Goal: Task Accomplishment & Management: Complete application form

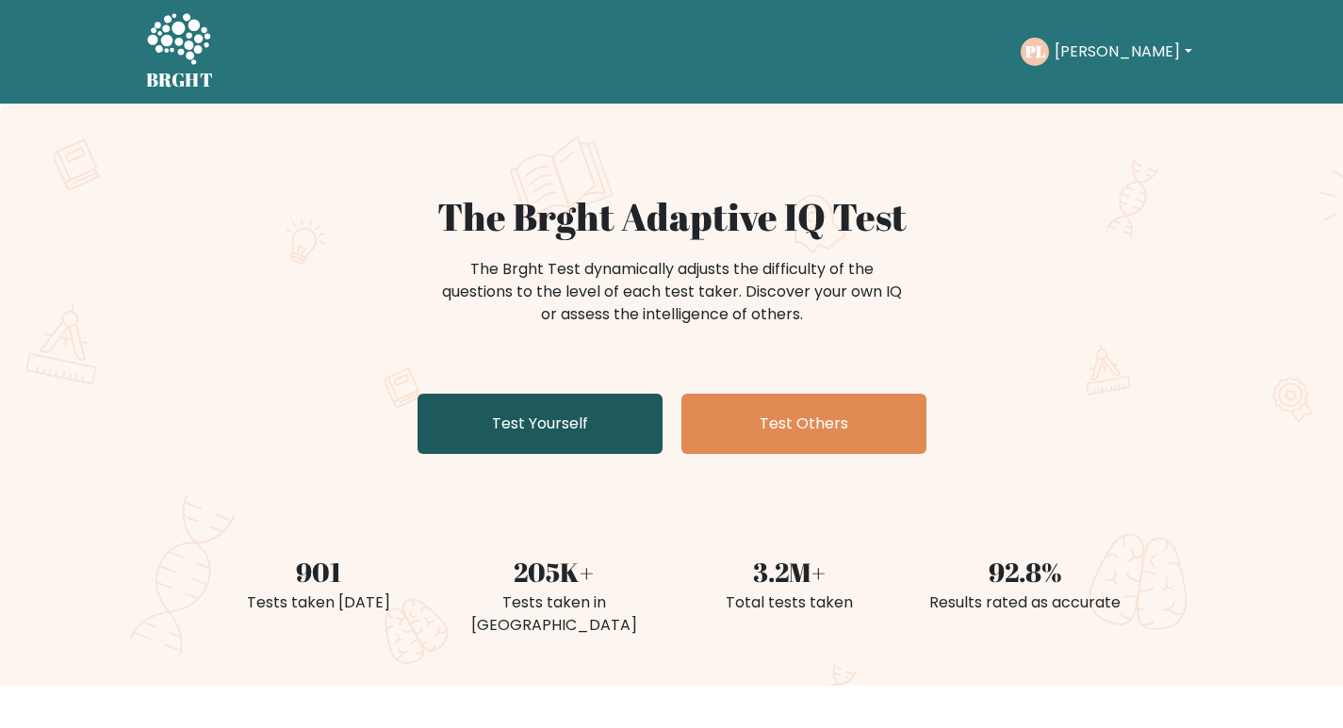
click at [583, 430] on link "Test Yourself" at bounding box center [539, 424] width 245 height 60
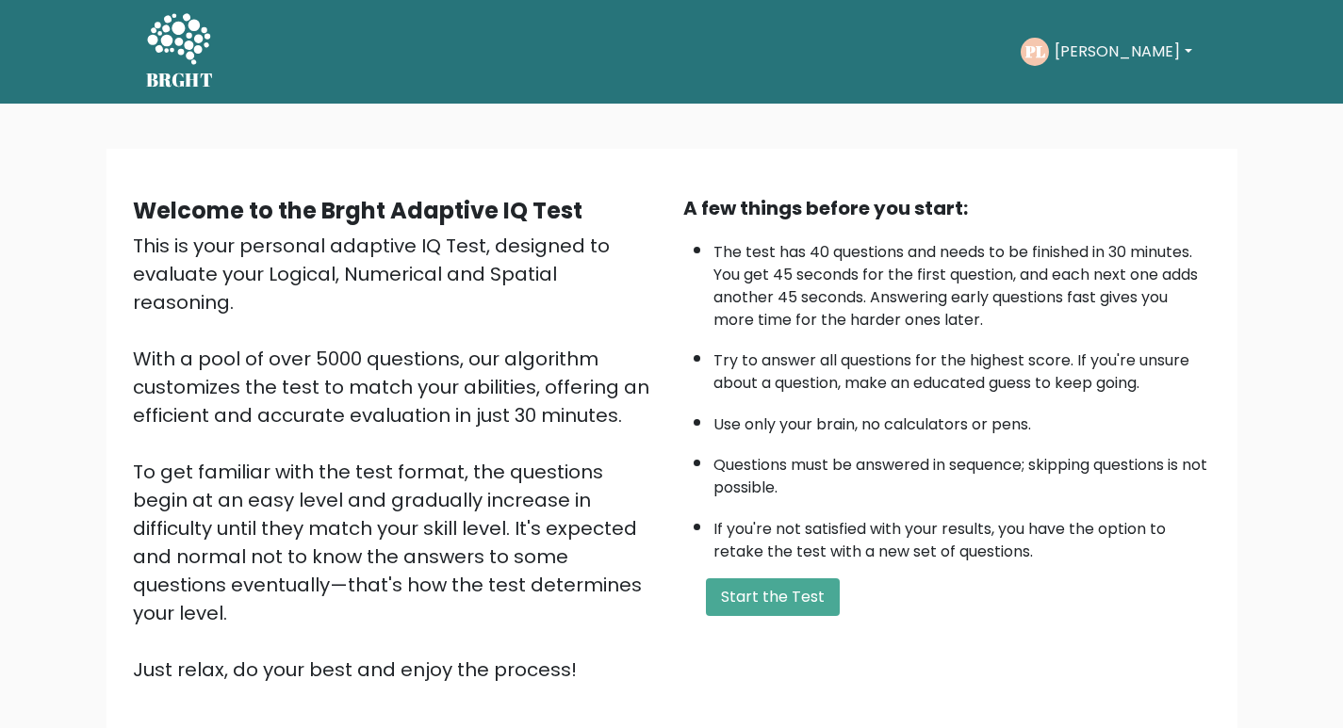
click at [758, 617] on div "A few things before you start: The test has 40 questions and needs to be finish…" at bounding box center [947, 439] width 550 height 490
click at [761, 611] on button "Start the Test" at bounding box center [773, 597] width 134 height 38
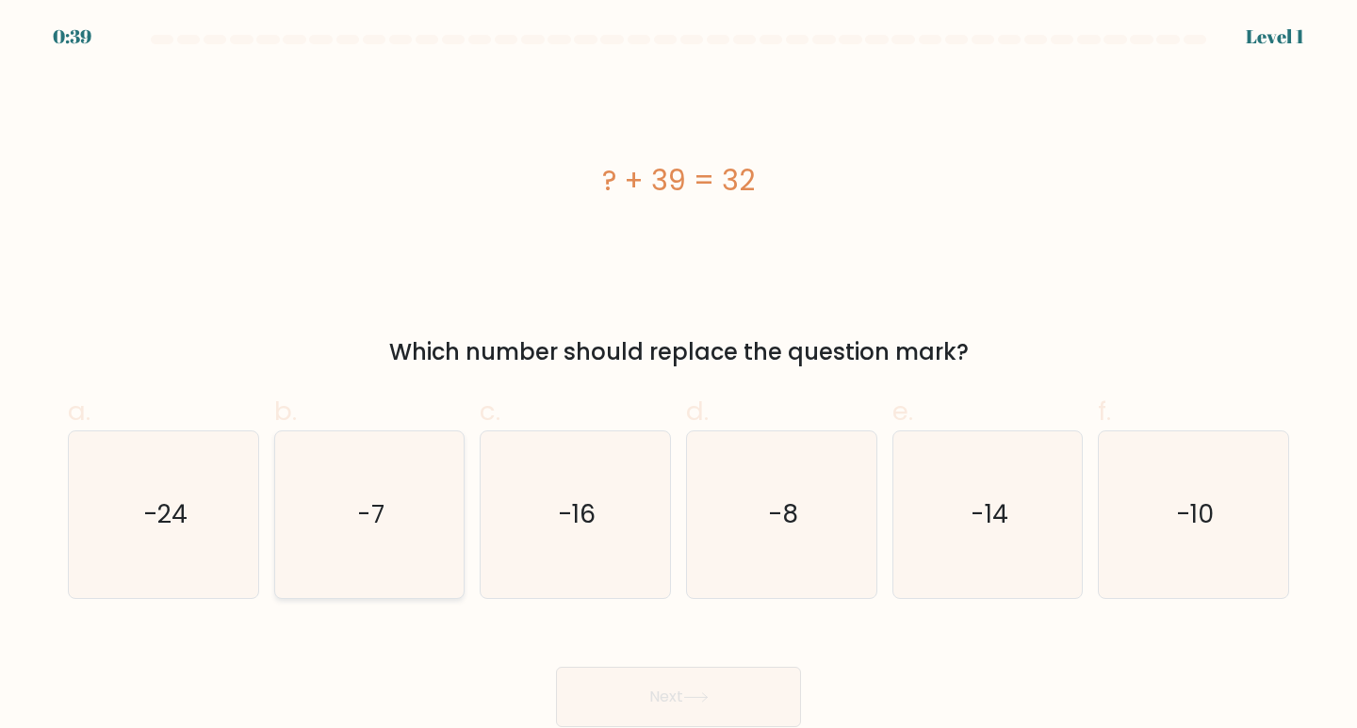
click at [378, 507] on text "-7" at bounding box center [370, 514] width 27 height 35
click at [678, 377] on input "b. -7" at bounding box center [678, 371] width 1 height 12
radio input "true"
click at [737, 696] on button "Next" at bounding box center [678, 697] width 245 height 60
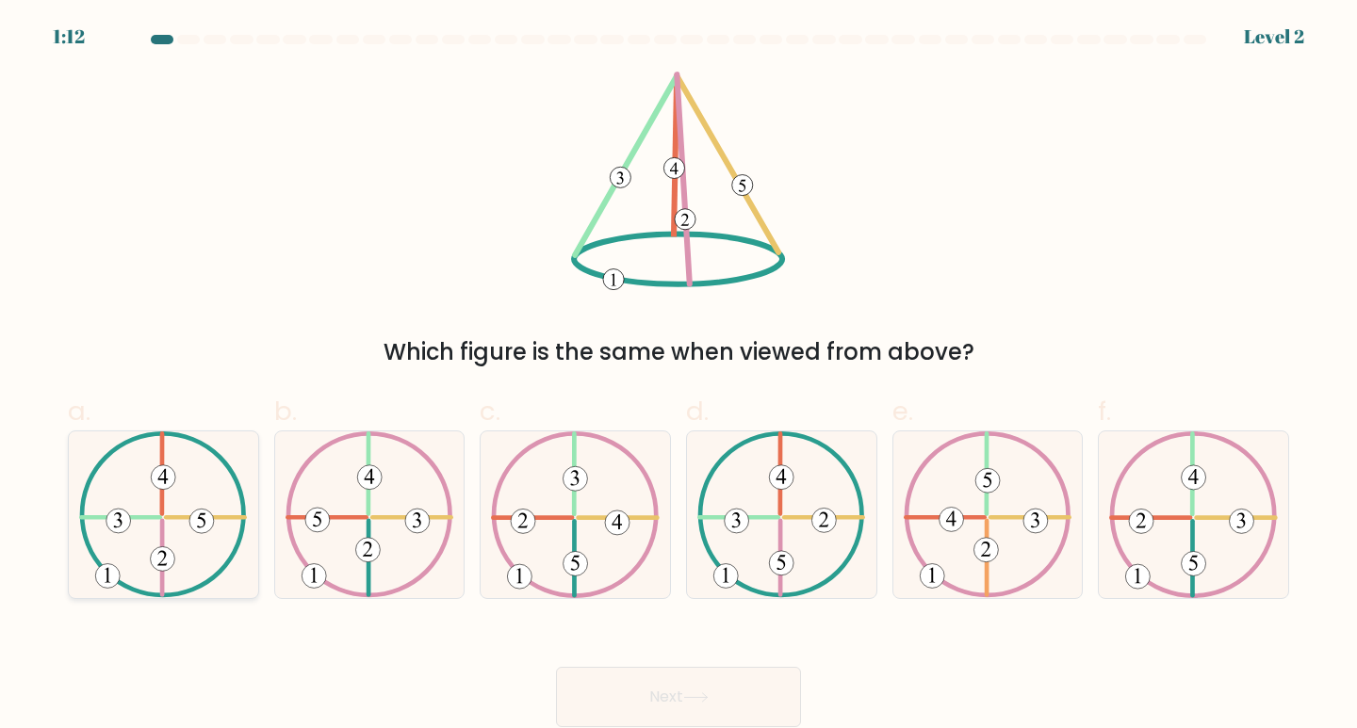
click at [166, 564] on icon at bounding box center [161, 558] width 9 height 15
click at [678, 377] on input "a." at bounding box center [678, 371] width 1 height 12
radio input "true"
click at [742, 684] on button "Next" at bounding box center [678, 697] width 245 height 60
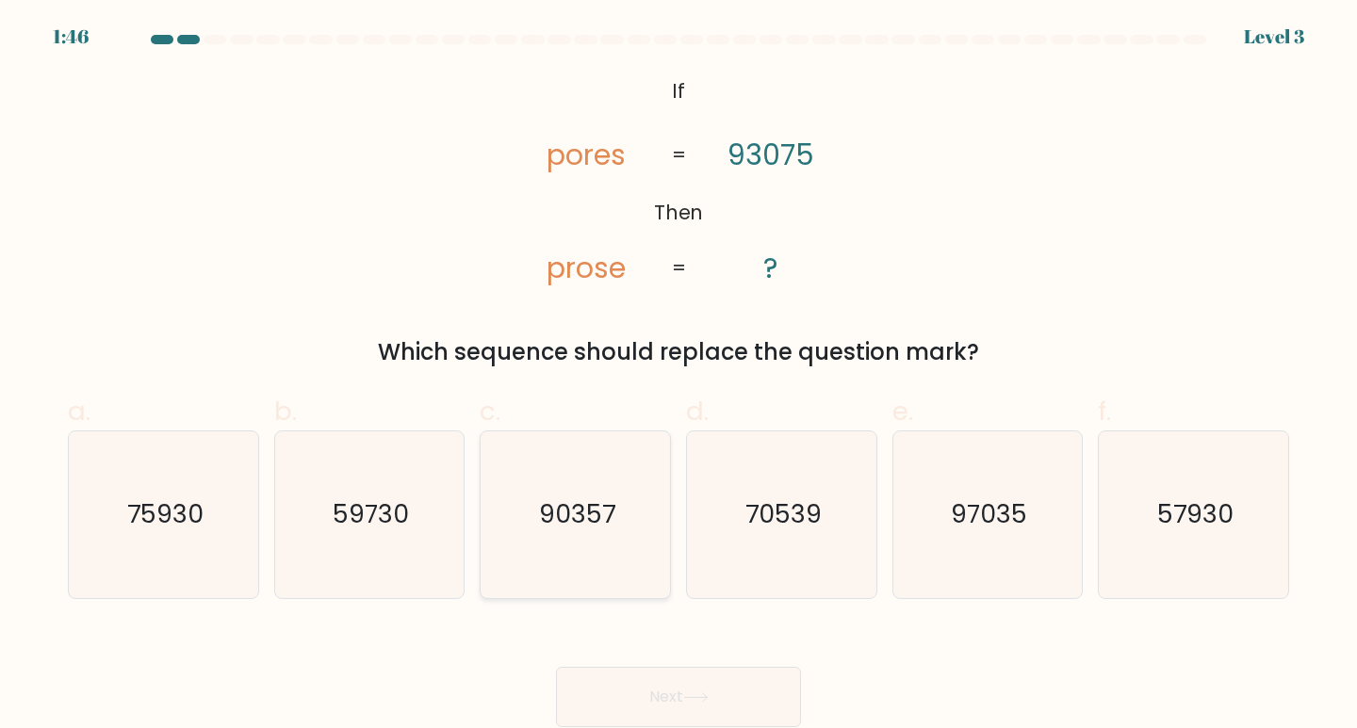
click at [583, 543] on icon "90357" at bounding box center [575, 515] width 167 height 167
click at [678, 377] on input "c. 90357" at bounding box center [678, 371] width 1 height 12
radio input "true"
click at [641, 686] on button "Next" at bounding box center [678, 697] width 245 height 60
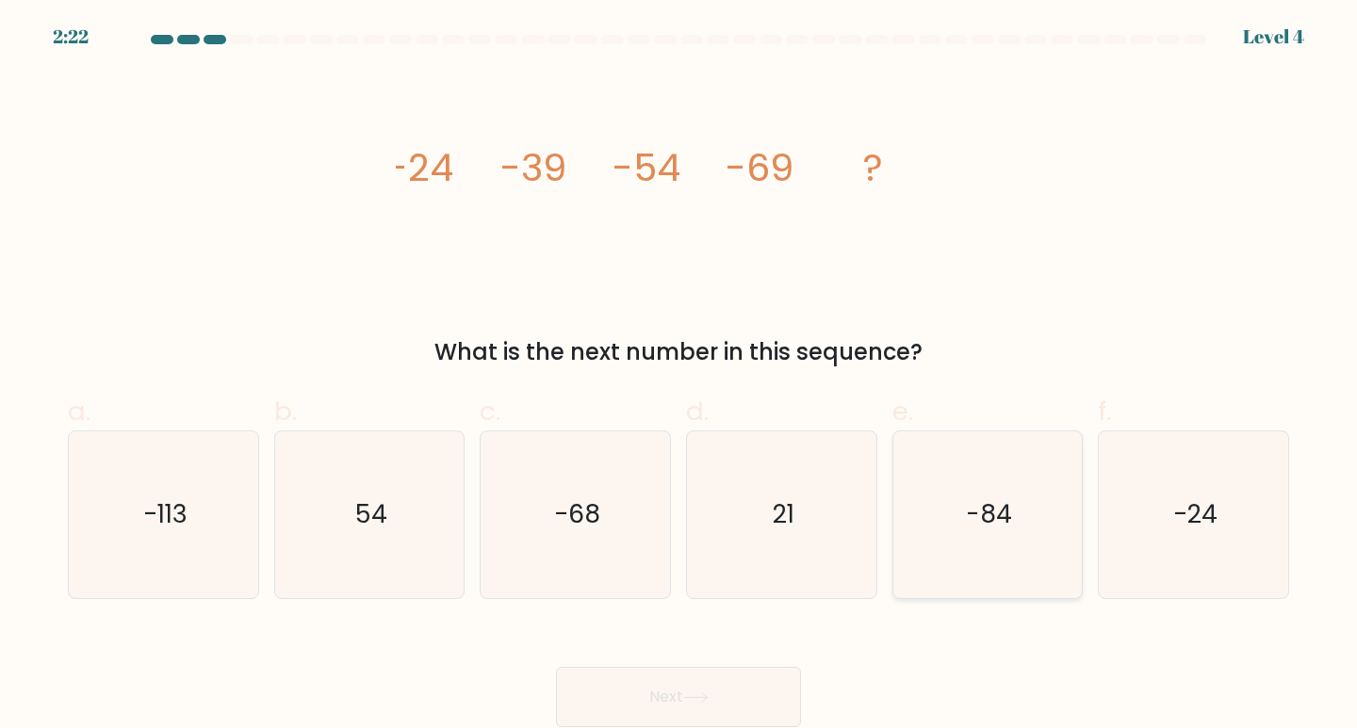
click at [1003, 492] on icon "-84" at bounding box center [987, 515] width 167 height 167
click at [679, 377] on input "e. -84" at bounding box center [678, 371] width 1 height 12
radio input "true"
click at [778, 674] on button "Next" at bounding box center [678, 697] width 245 height 60
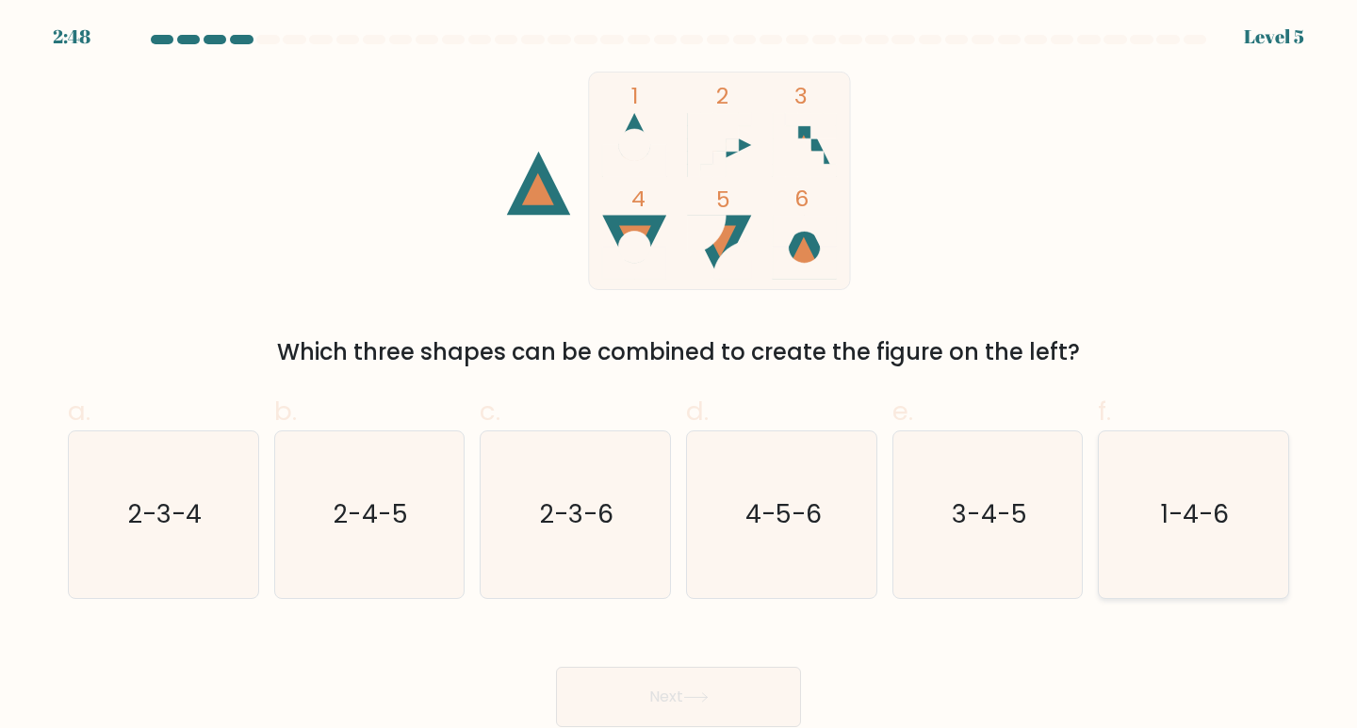
click at [1171, 486] on icon "1-4-6" at bounding box center [1193, 515] width 167 height 167
click at [679, 377] on input "f. 1-4-6" at bounding box center [678, 371] width 1 height 12
radio input "true"
click at [681, 692] on button "Next" at bounding box center [678, 697] width 245 height 60
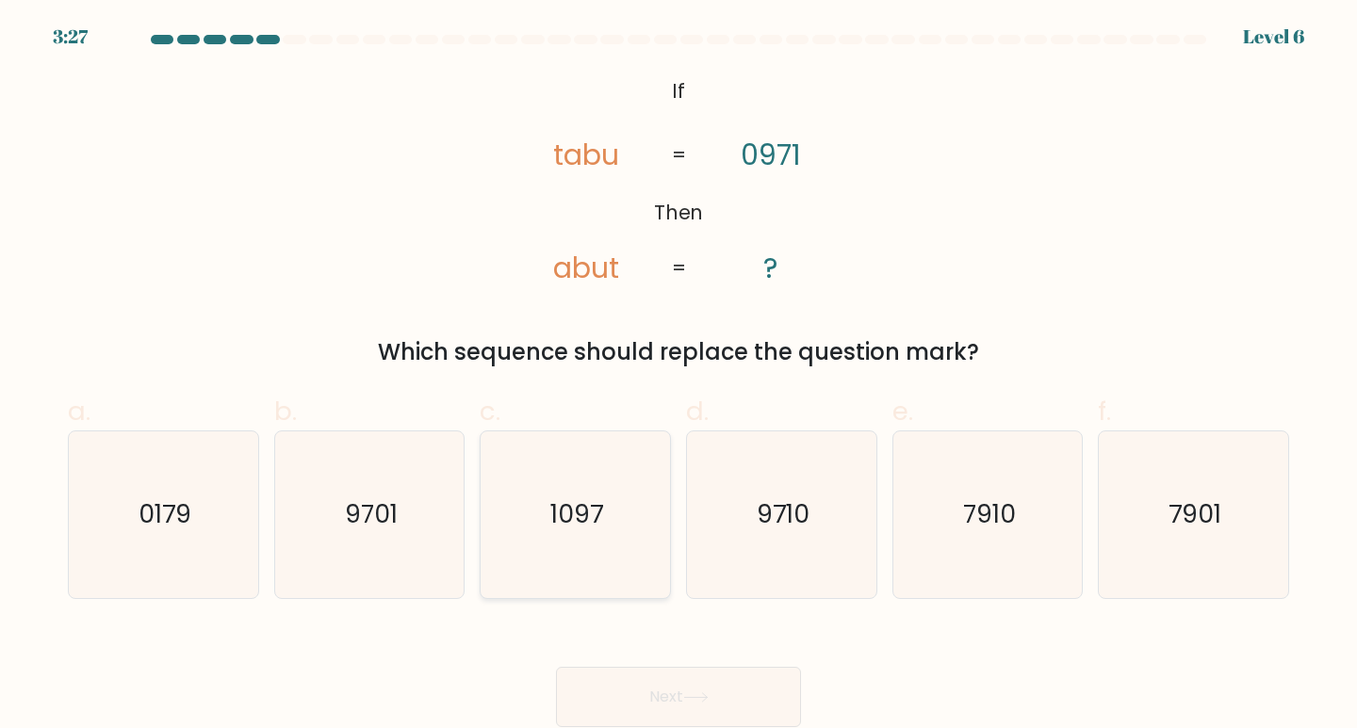
click at [554, 552] on icon "1097" at bounding box center [575, 515] width 167 height 167
click at [678, 377] on input "c. 1097" at bounding box center [678, 371] width 1 height 12
radio input "true"
click at [647, 690] on button "Next" at bounding box center [678, 697] width 245 height 60
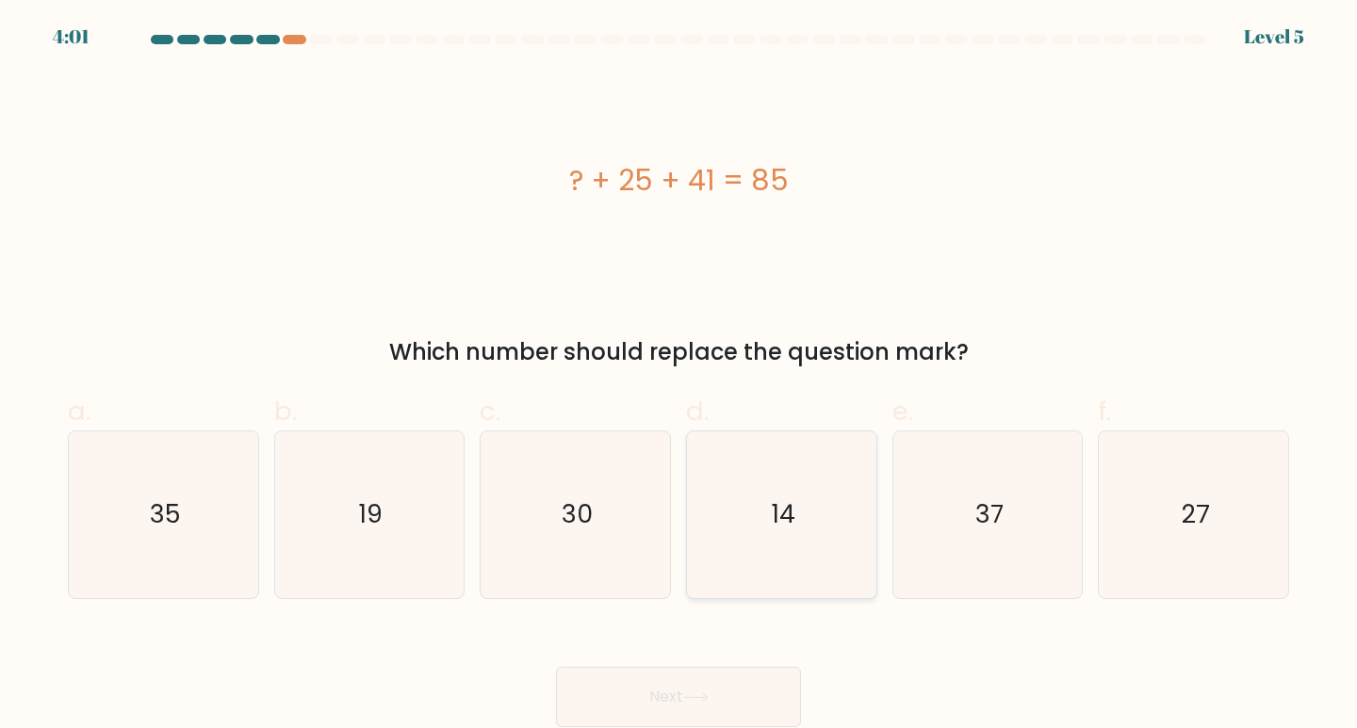
click at [839, 520] on icon "14" at bounding box center [781, 515] width 167 height 167
click at [679, 377] on input "d. 14" at bounding box center [678, 371] width 1 height 12
radio input "true"
click at [709, 698] on icon at bounding box center [695, 697] width 25 height 10
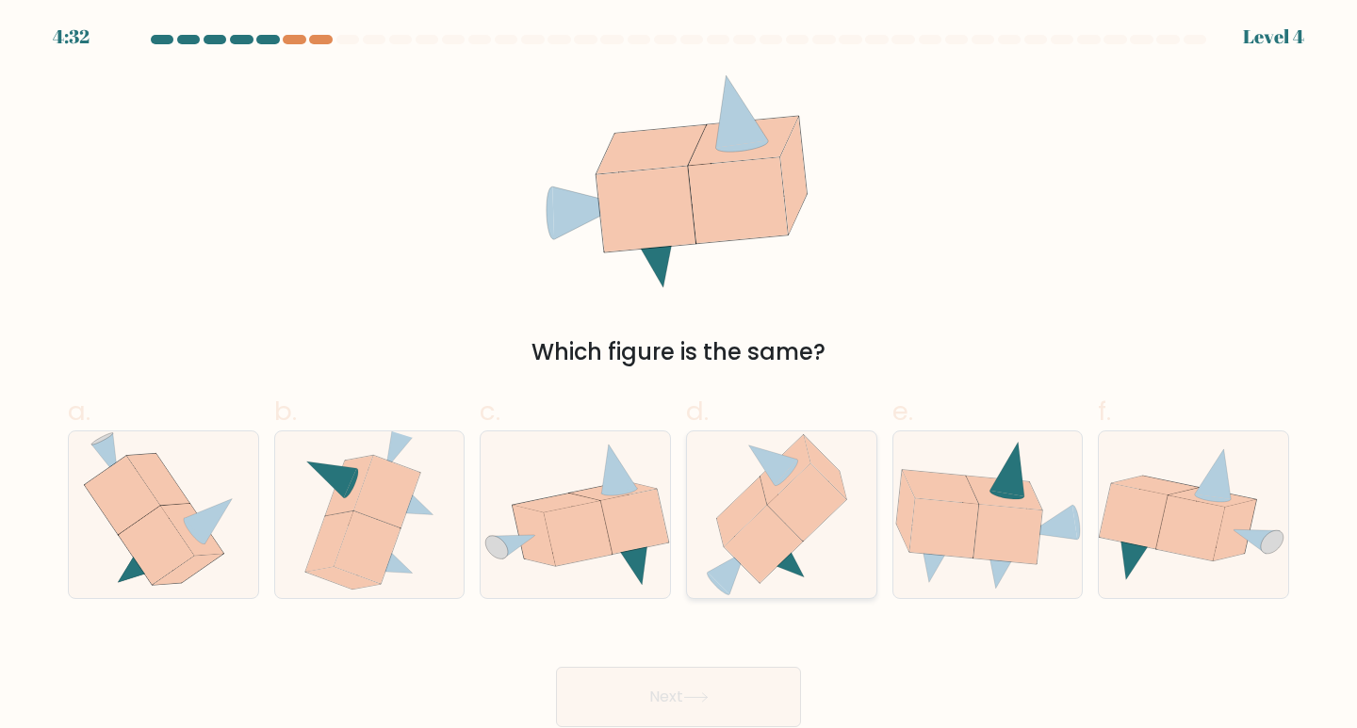
click at [795, 552] on icon at bounding box center [781, 515] width 153 height 167
click at [679, 377] on input "d." at bounding box center [678, 371] width 1 height 12
radio input "true"
click at [756, 706] on button "Next" at bounding box center [678, 697] width 245 height 60
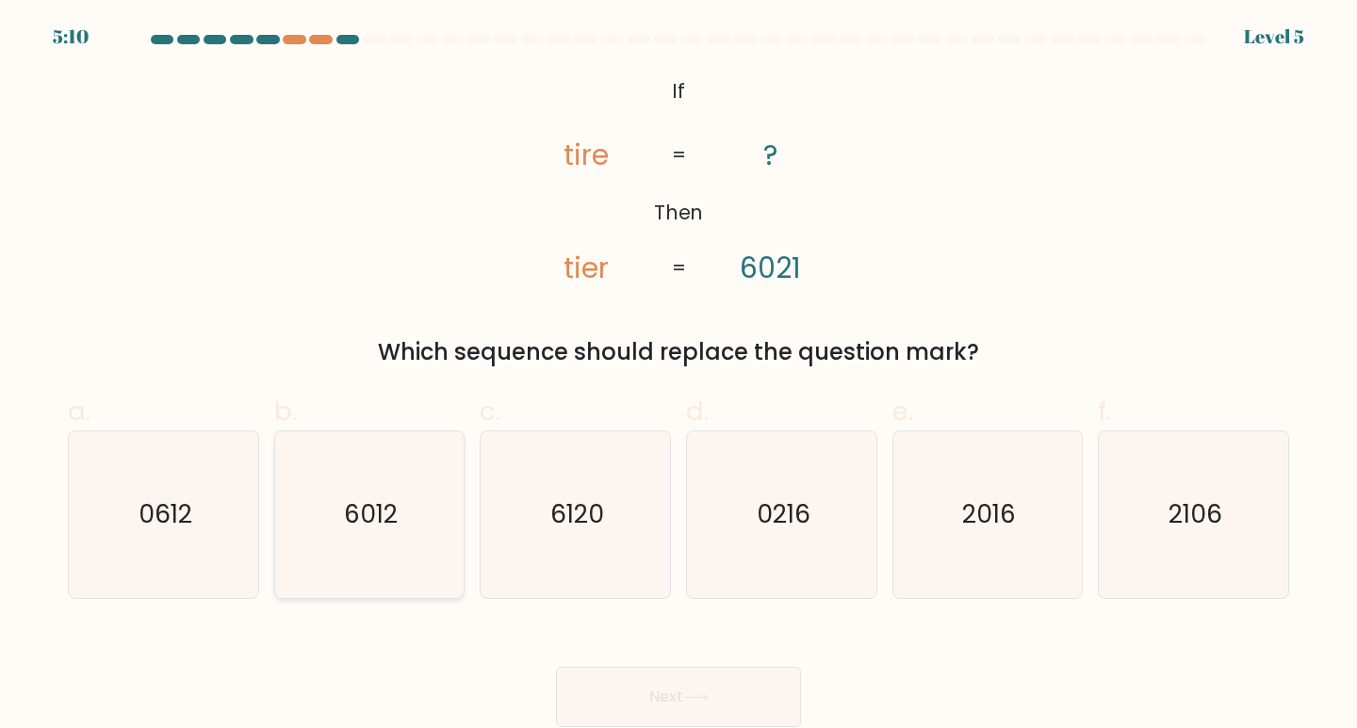
click at [364, 537] on icon "6012" at bounding box center [369, 515] width 167 height 167
click at [678, 377] on input "b. 6012" at bounding box center [678, 371] width 1 height 12
radio input "true"
click at [712, 713] on button "Next" at bounding box center [678, 697] width 245 height 60
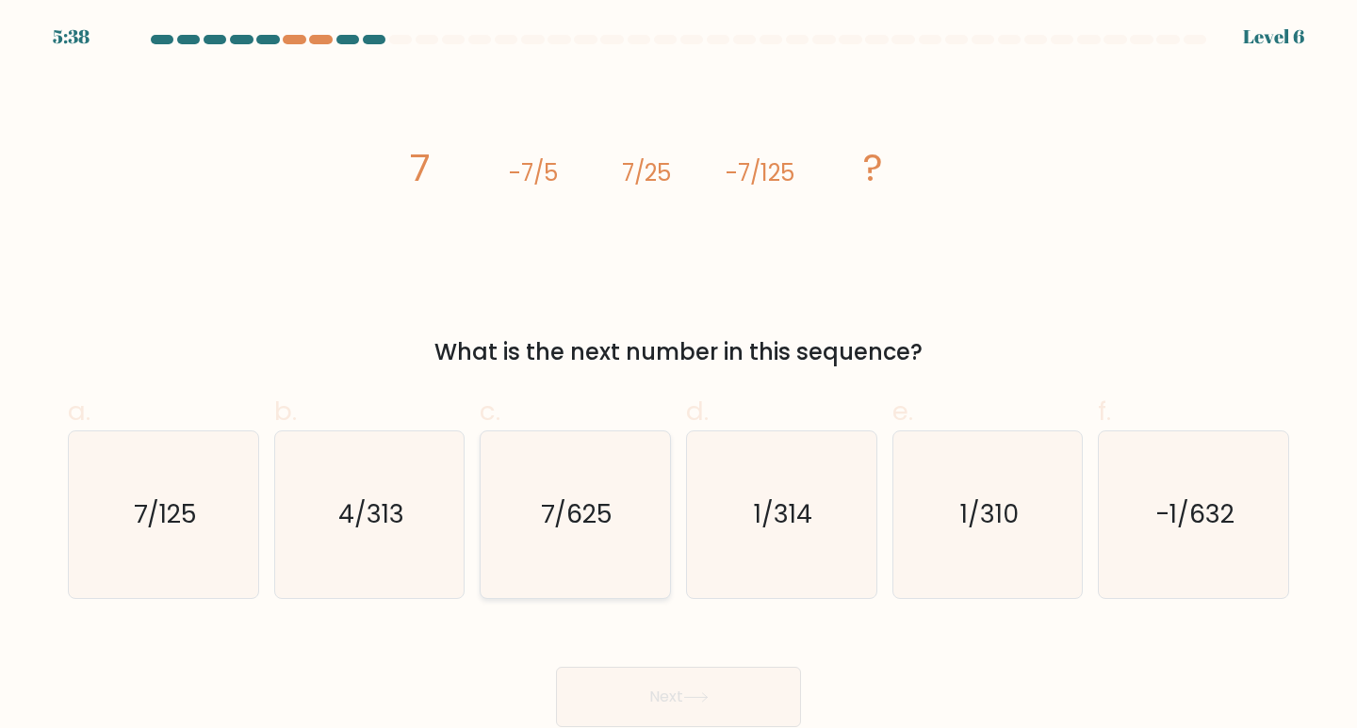
click at [609, 504] on text "7/625" at bounding box center [577, 514] width 72 height 35
click at [678, 377] on input "c. 7/625" at bounding box center [678, 371] width 1 height 12
radio input "true"
click at [666, 697] on button "Next" at bounding box center [678, 697] width 245 height 60
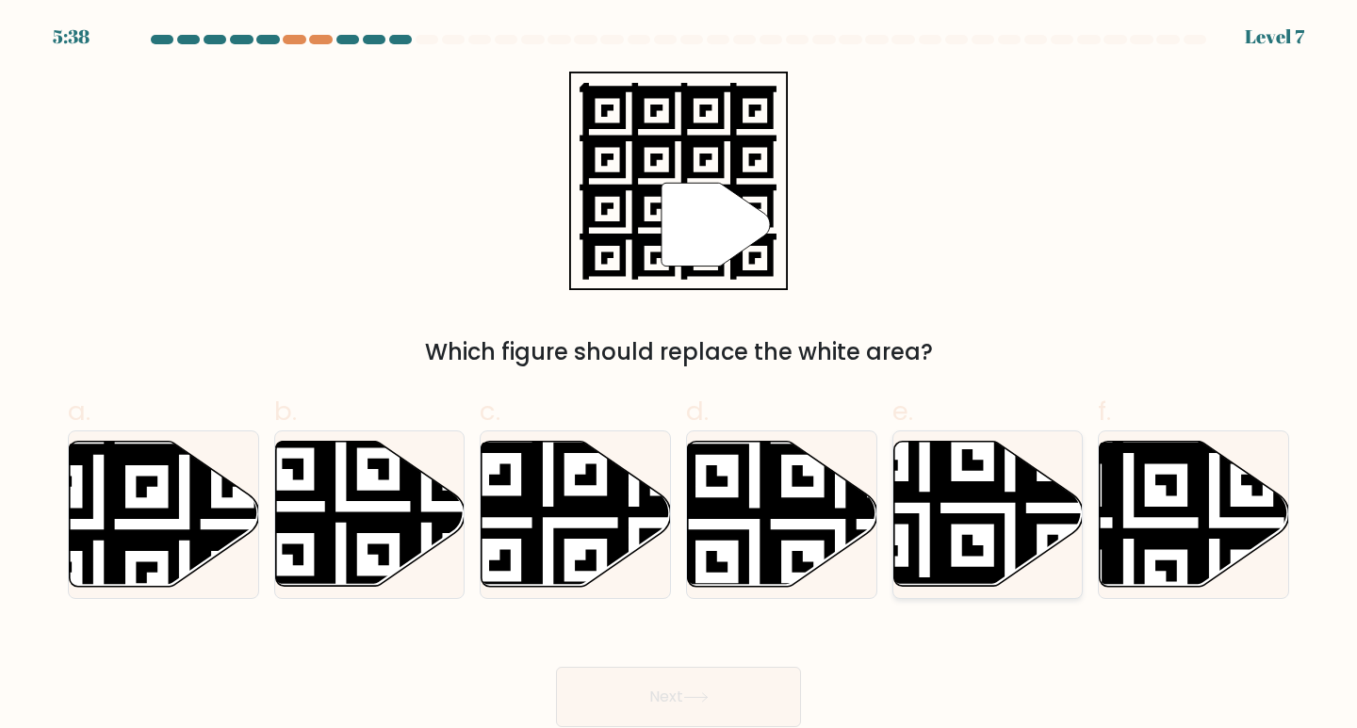
click at [904, 470] on icon at bounding box center [987, 514] width 189 height 145
click at [679, 377] on input "e." at bounding box center [678, 371] width 1 height 12
radio input "true"
click at [679, 698] on button "Next" at bounding box center [678, 697] width 245 height 60
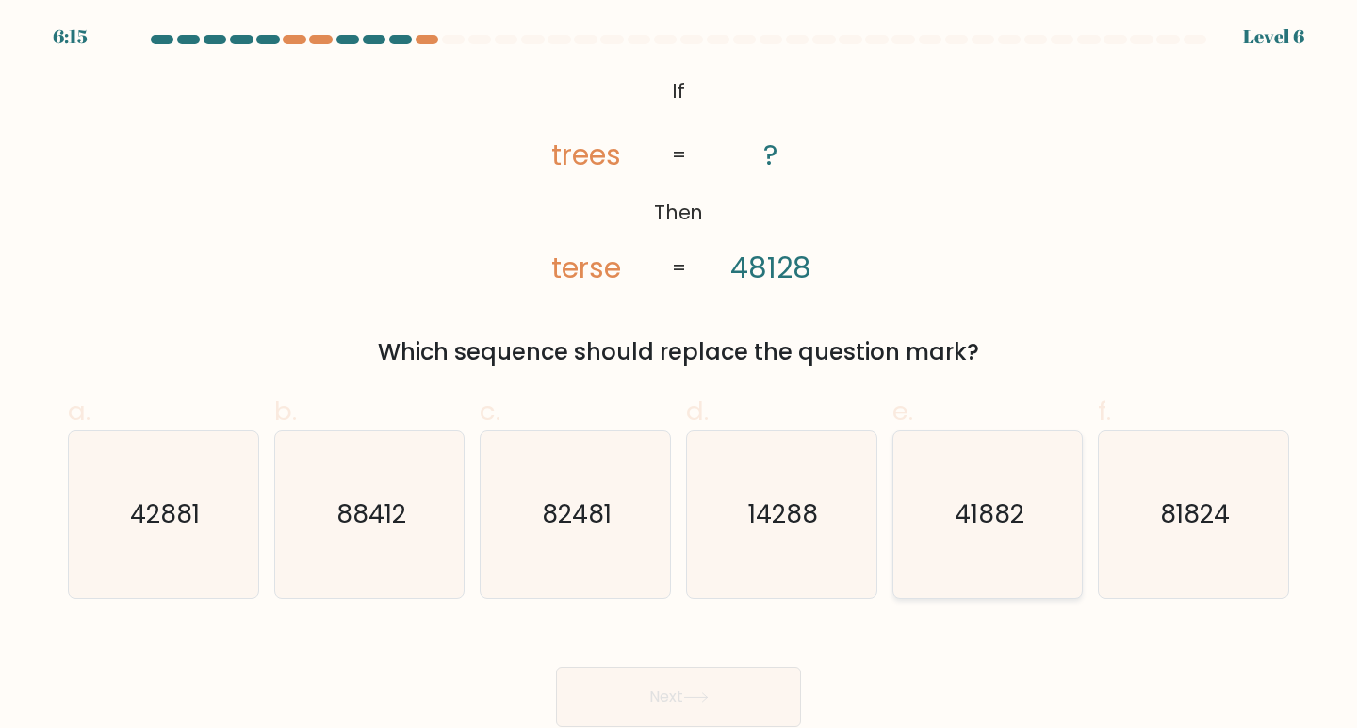
click at [1037, 525] on icon "41882" at bounding box center [987, 515] width 167 height 167
click at [679, 377] on input "e. 41882" at bounding box center [678, 371] width 1 height 12
radio input "true"
click at [608, 691] on button "Next" at bounding box center [678, 697] width 245 height 60
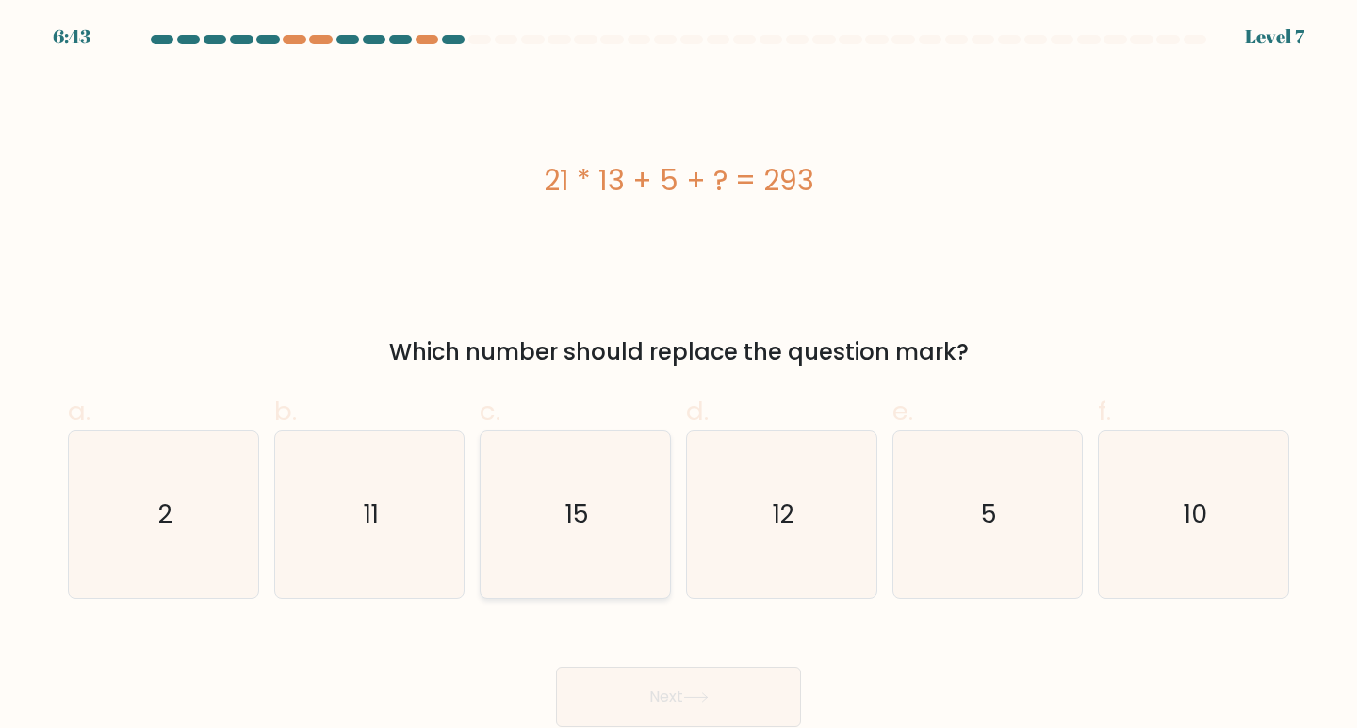
click at [559, 513] on icon "15" at bounding box center [575, 515] width 167 height 167
click at [678, 377] on input "c. 15" at bounding box center [678, 371] width 1 height 12
radio input "true"
click at [680, 713] on button "Next" at bounding box center [678, 697] width 245 height 60
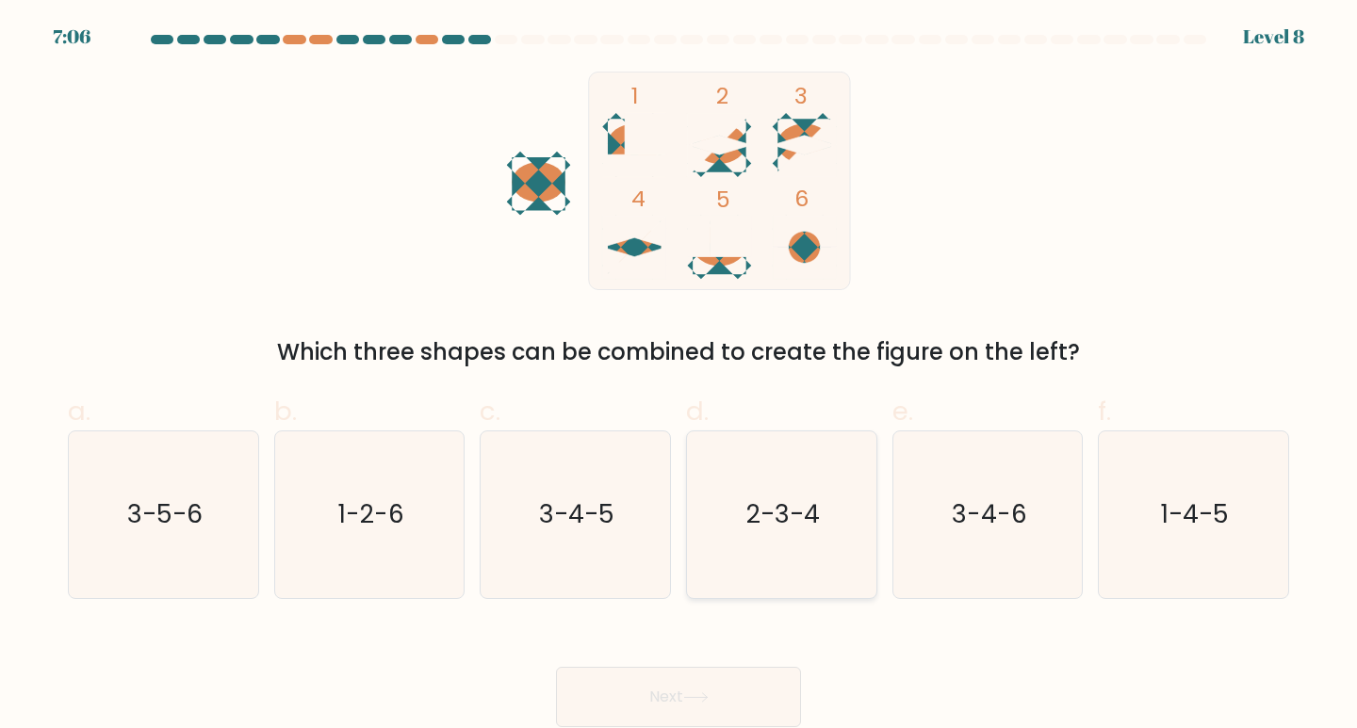
click at [806, 525] on text "2-3-4" at bounding box center [782, 514] width 73 height 35
click at [679, 377] on input "d. 2-3-4" at bounding box center [678, 371] width 1 height 12
radio input "true"
click at [759, 687] on button "Next" at bounding box center [678, 697] width 245 height 60
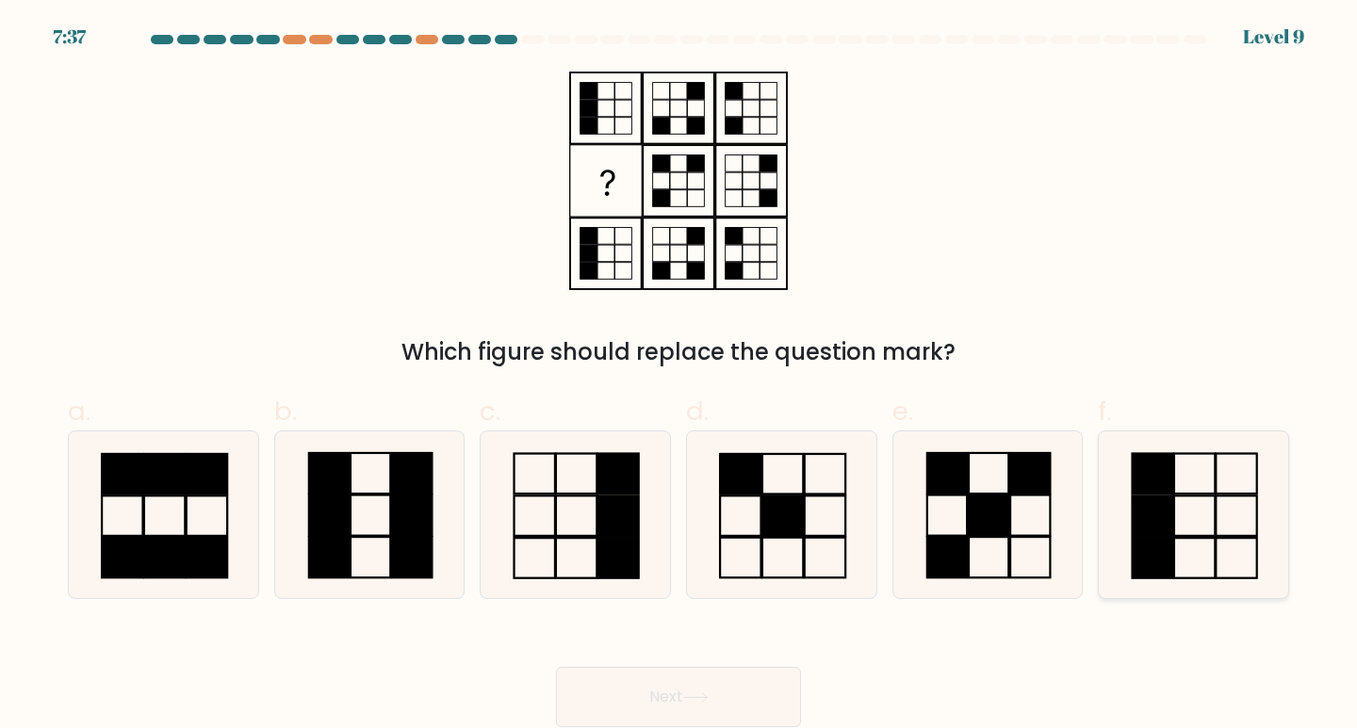
click at [1171, 496] on rect at bounding box center [1152, 516] width 41 height 40
click at [679, 377] on input "f." at bounding box center [678, 371] width 1 height 12
radio input "true"
click at [736, 699] on button "Next" at bounding box center [678, 697] width 245 height 60
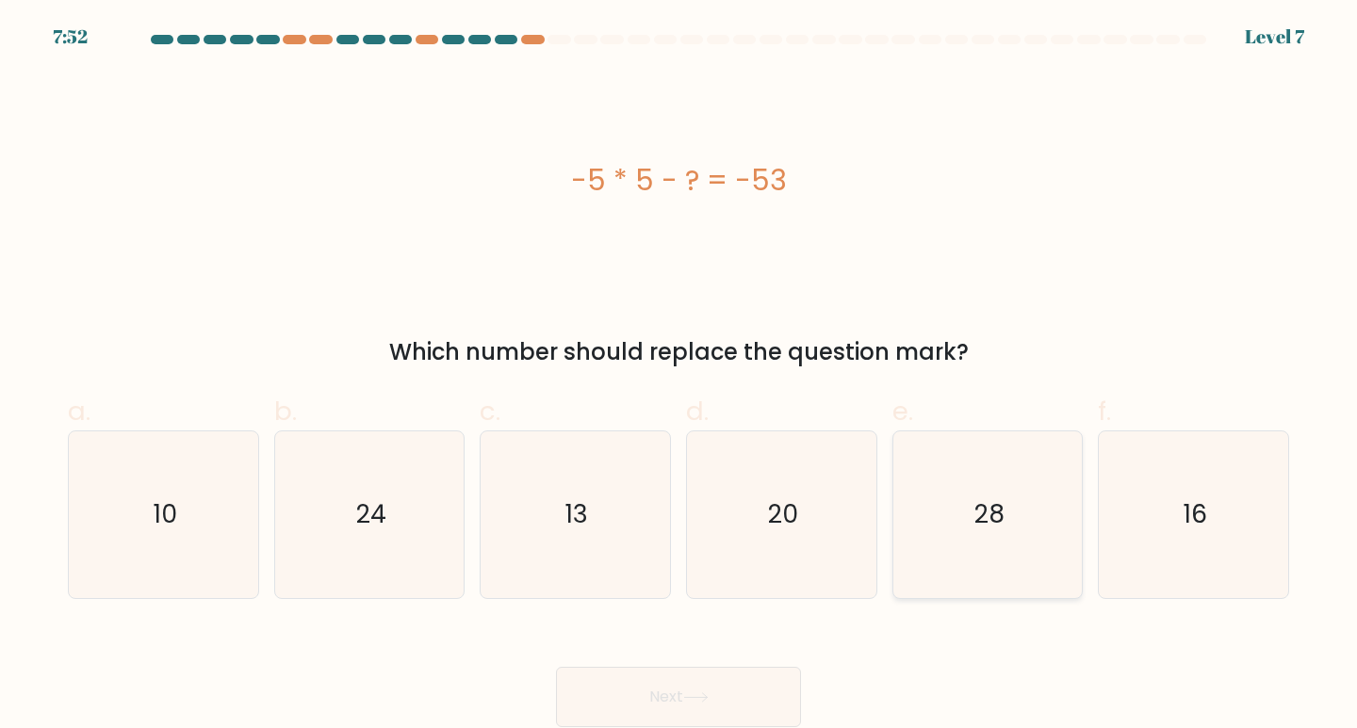
click at [990, 530] on text "28" at bounding box center [989, 514] width 30 height 35
click at [679, 377] on input "e. 28" at bounding box center [678, 371] width 1 height 12
radio input "true"
click at [694, 673] on button "Next" at bounding box center [678, 697] width 245 height 60
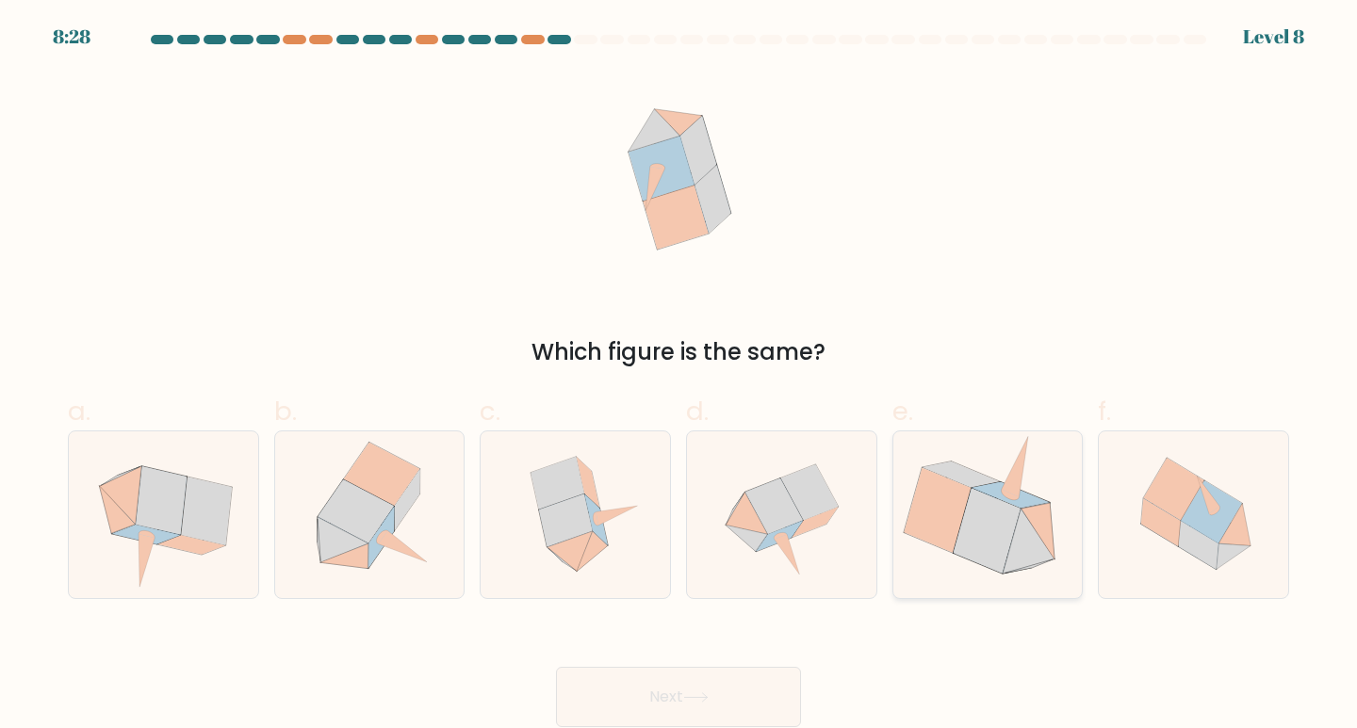
click at [954, 520] on icon at bounding box center [937, 510] width 67 height 85
click at [679, 377] on input "e." at bounding box center [678, 371] width 1 height 12
radio input "true"
click at [685, 718] on button "Next" at bounding box center [678, 697] width 245 height 60
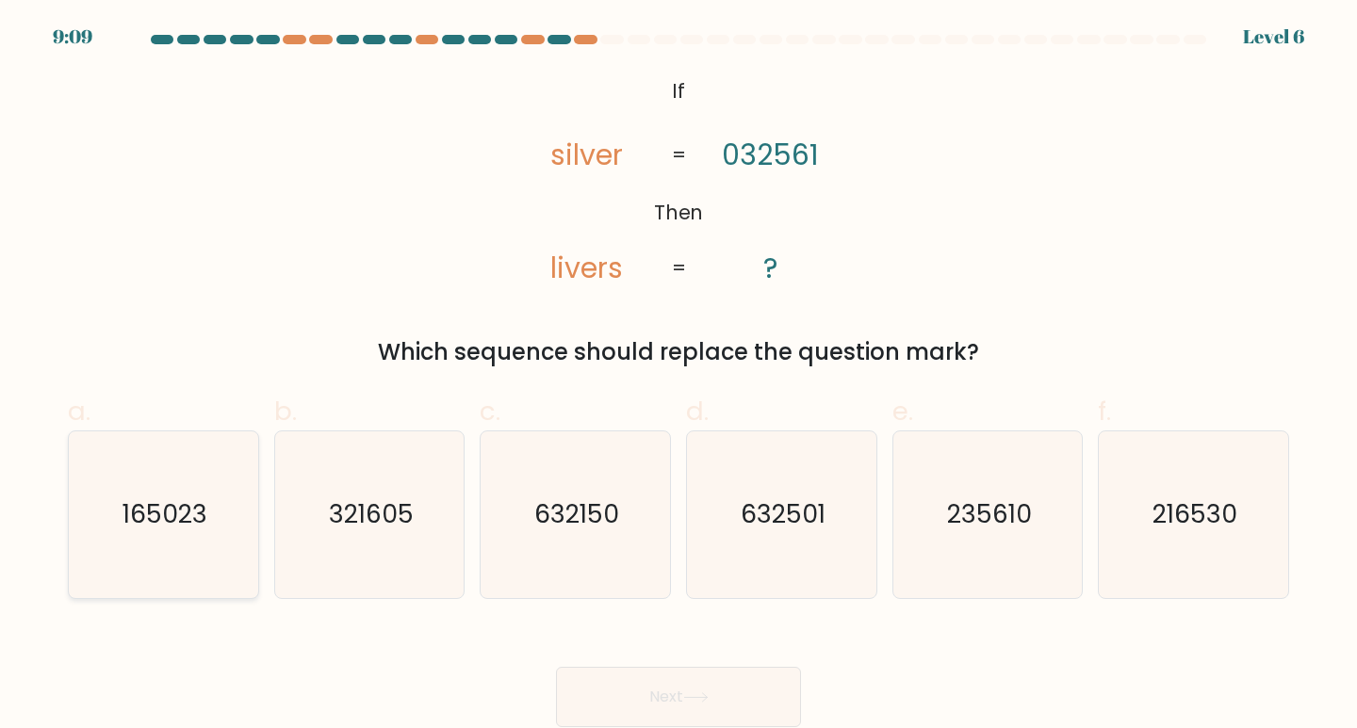
click at [176, 498] on text "165023" at bounding box center [164, 514] width 85 height 35
click at [678, 377] on input "a. 165023" at bounding box center [678, 371] width 1 height 12
radio input "true"
click at [1019, 548] on icon "235610" at bounding box center [987, 515] width 167 height 167
click at [679, 377] on input "e. 235610" at bounding box center [678, 371] width 1 height 12
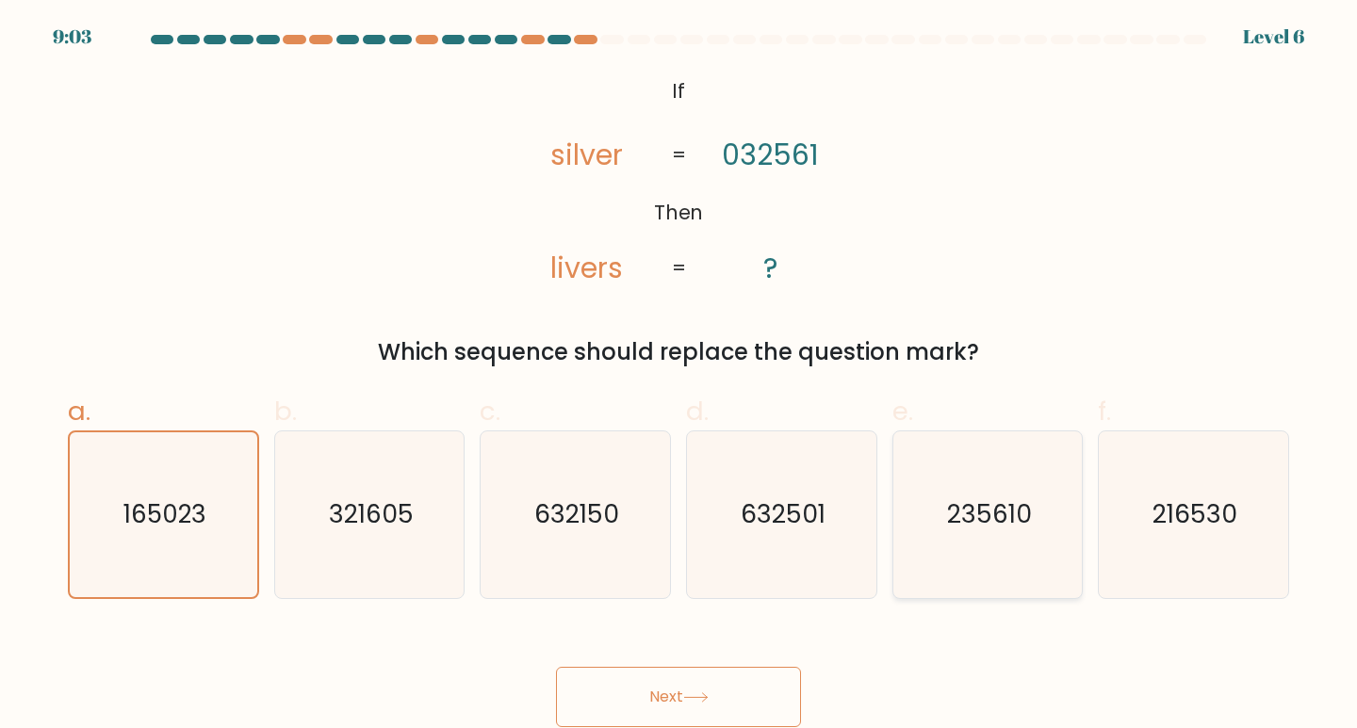
radio input "true"
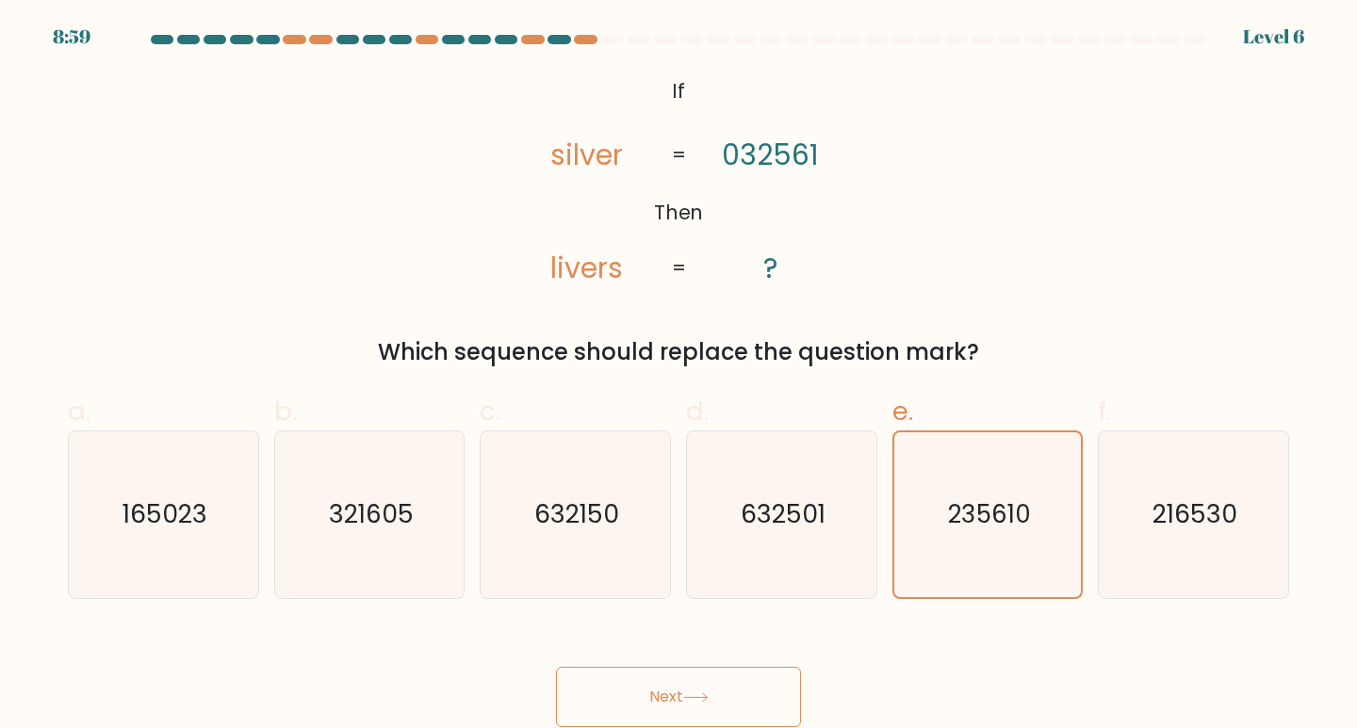
click at [729, 697] on button "Next" at bounding box center [678, 697] width 245 height 60
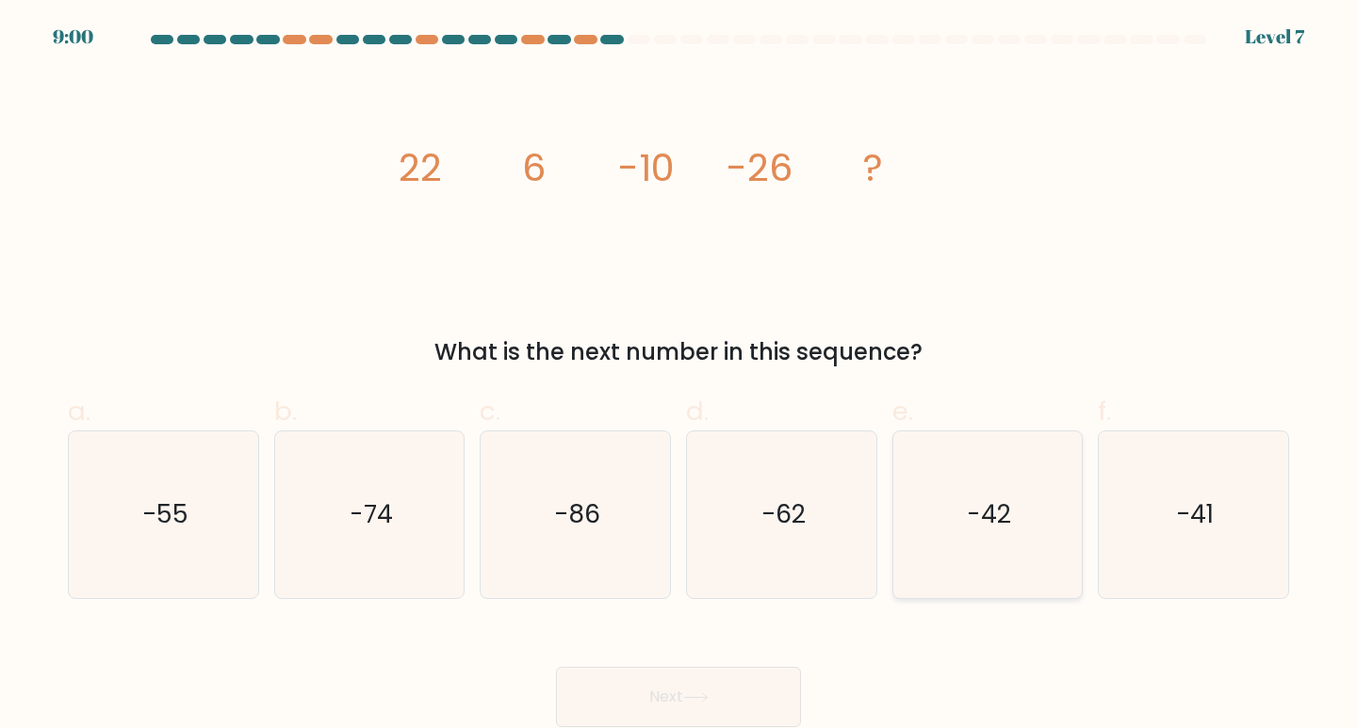
click at [966, 568] on icon "-42" at bounding box center [987, 515] width 167 height 167
click at [679, 377] on input "e. -42" at bounding box center [678, 371] width 1 height 12
radio input "true"
click at [785, 678] on button "Next" at bounding box center [678, 697] width 245 height 60
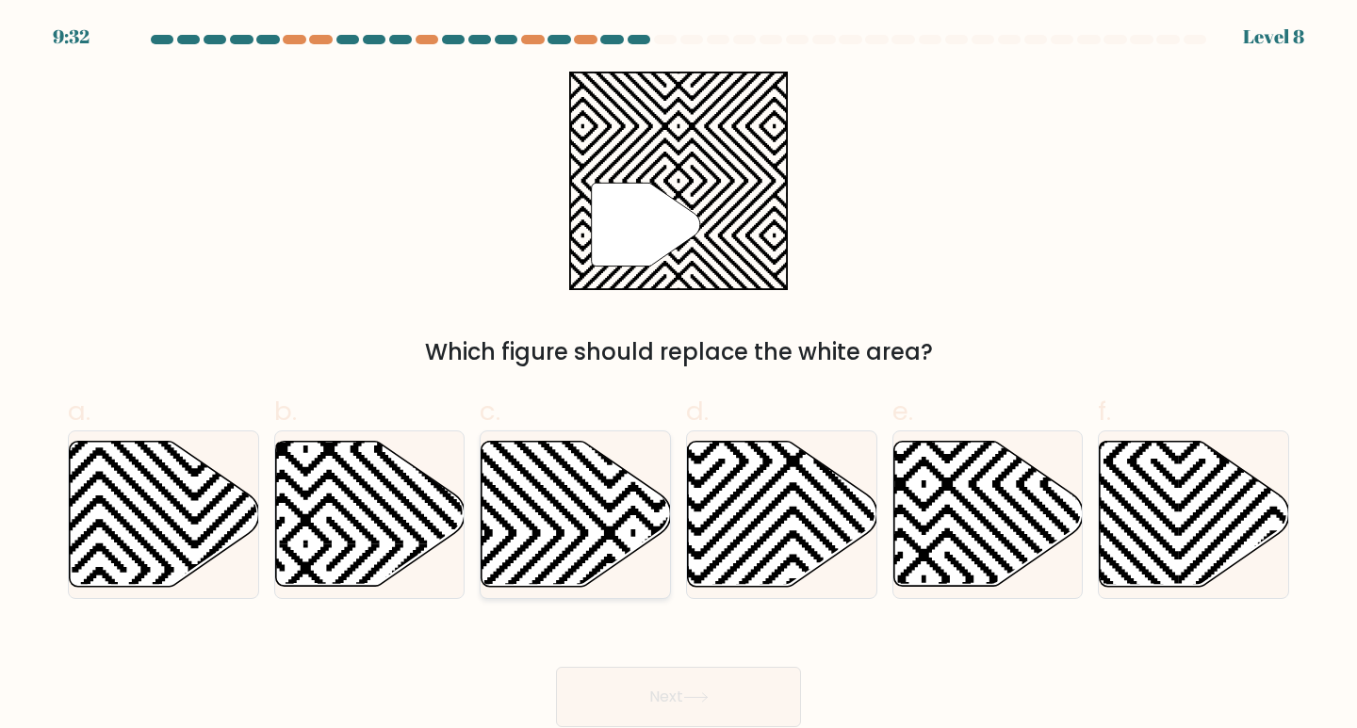
click at [530, 533] on icon at bounding box center [575, 514] width 189 height 145
click at [678, 377] on input "c." at bounding box center [678, 371] width 1 height 12
radio input "true"
click at [728, 698] on button "Next" at bounding box center [678, 697] width 245 height 60
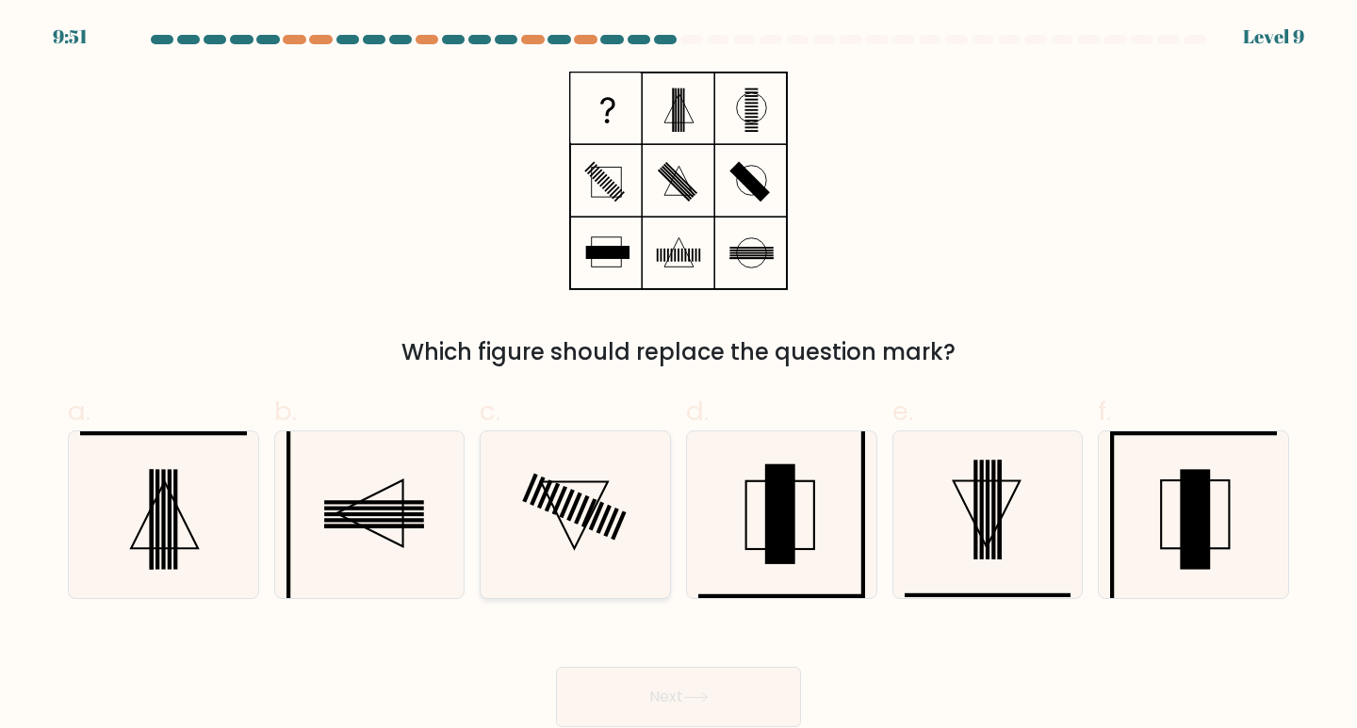
click at [553, 518] on icon at bounding box center [575, 515] width 167 height 167
click at [678, 377] on input "c." at bounding box center [678, 371] width 1 height 12
radio input "true"
click at [402, 538] on icon at bounding box center [369, 514] width 67 height 67
click at [678, 377] on input "b." at bounding box center [678, 371] width 1 height 12
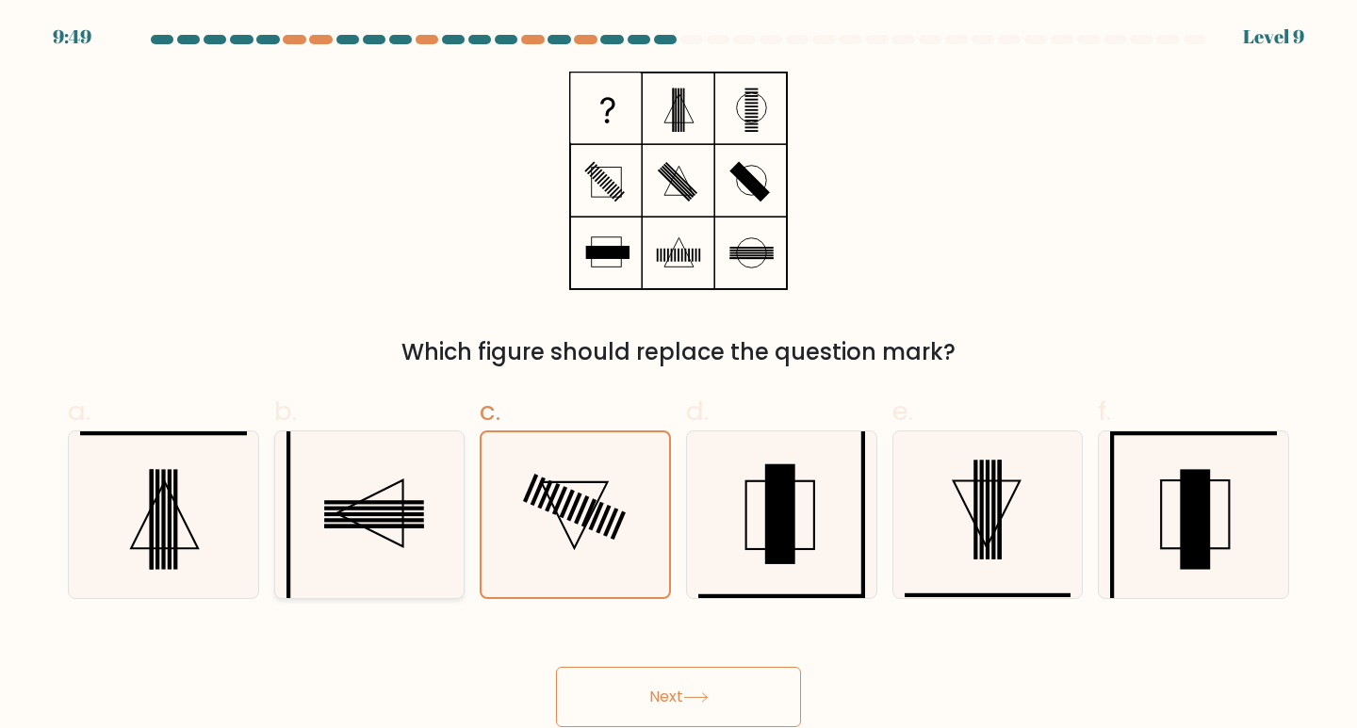
radio input "true"
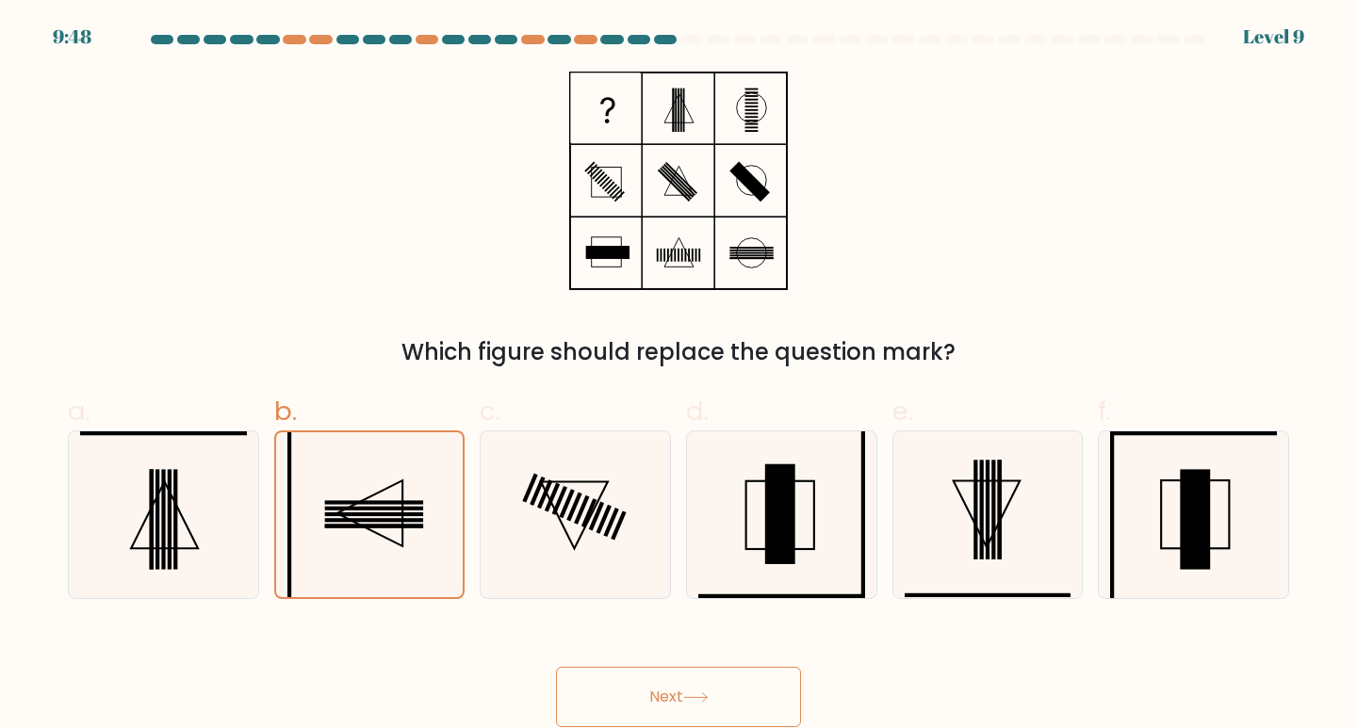
click at [729, 715] on button "Next" at bounding box center [678, 697] width 245 height 60
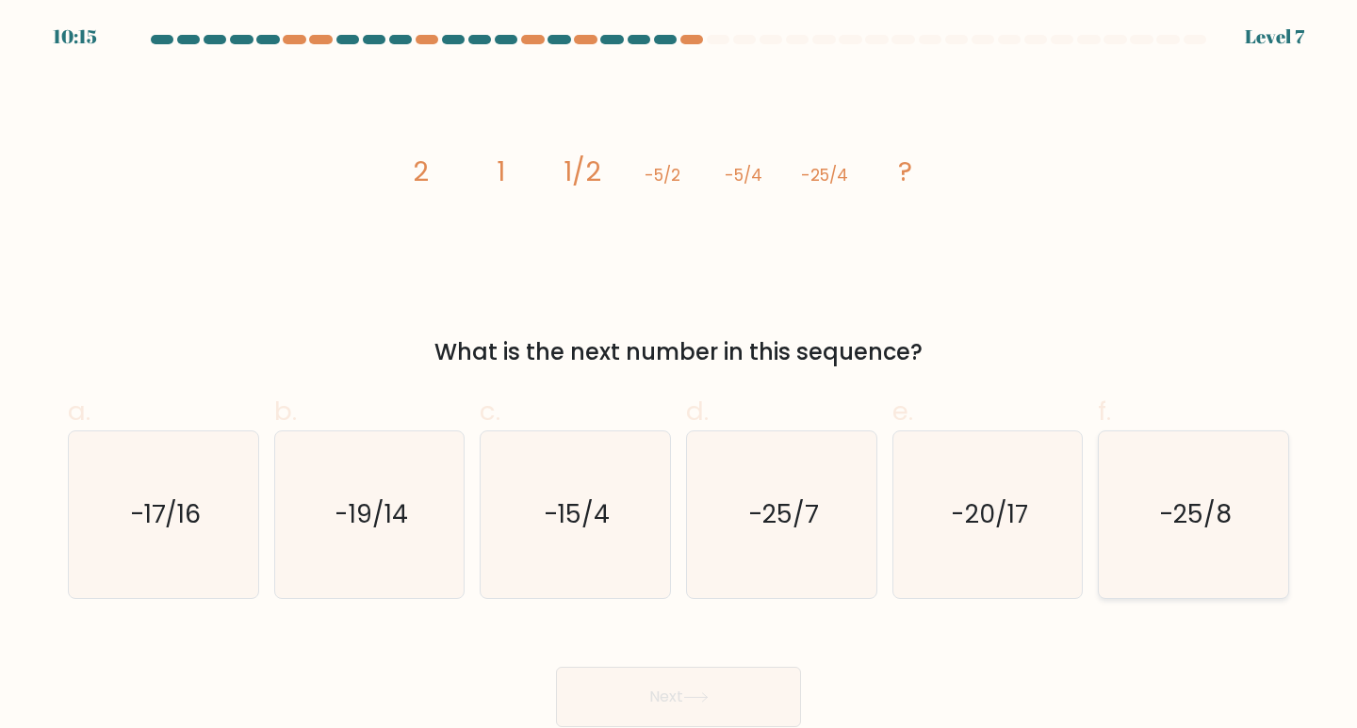
click at [1203, 519] on text "-25/8" at bounding box center [1195, 514] width 73 height 35
click at [679, 377] on input "f. -25/8" at bounding box center [678, 371] width 1 height 12
radio input "true"
click at [722, 701] on button "Next" at bounding box center [678, 697] width 245 height 60
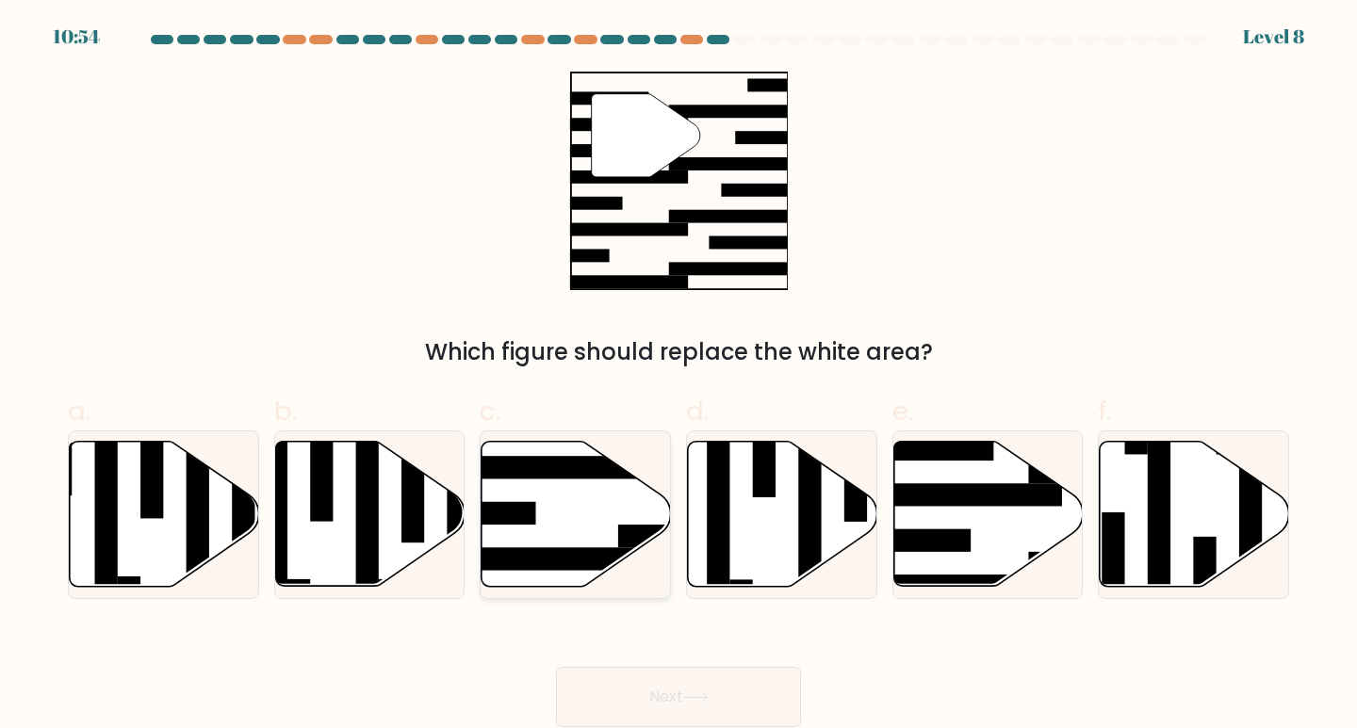
click at [517, 494] on icon at bounding box center [575, 514] width 189 height 145
click at [678, 377] on input "c." at bounding box center [678, 371] width 1 height 12
radio input "true"
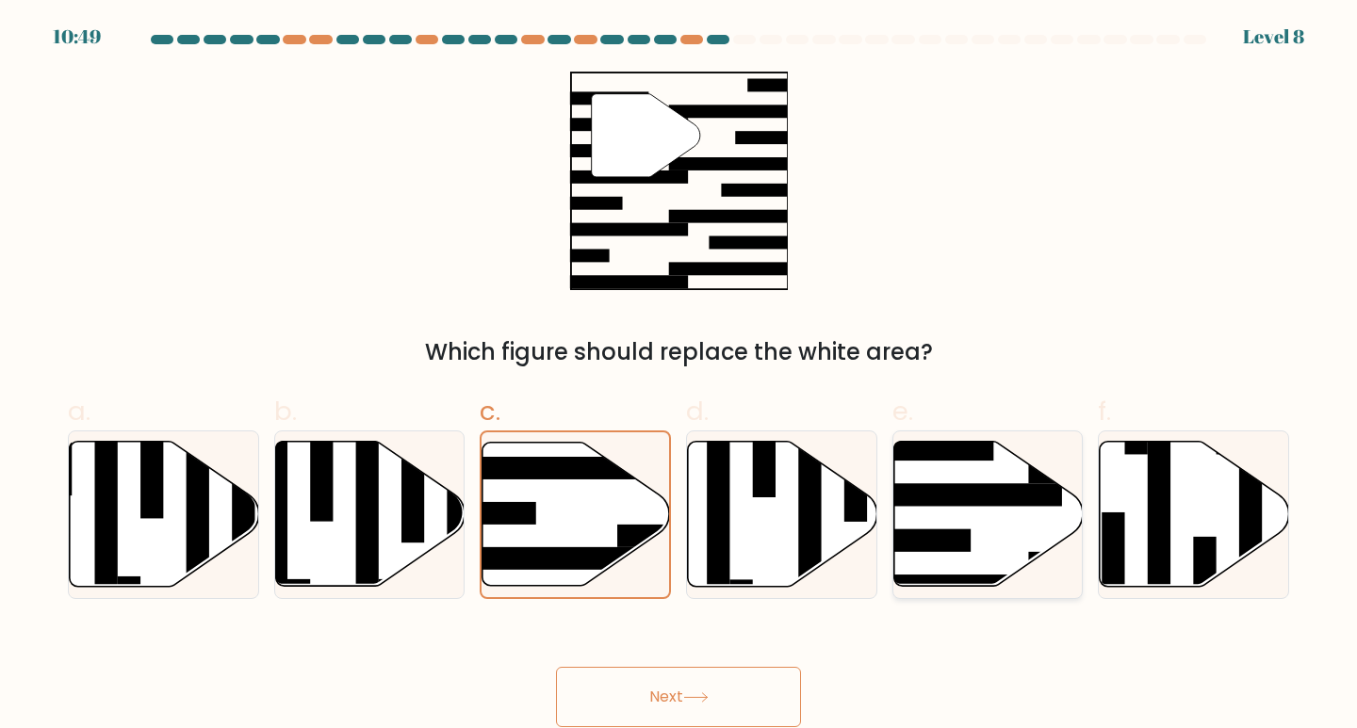
click at [985, 508] on icon at bounding box center [987, 514] width 189 height 145
click at [679, 377] on input "e." at bounding box center [678, 371] width 1 height 12
radio input "true"
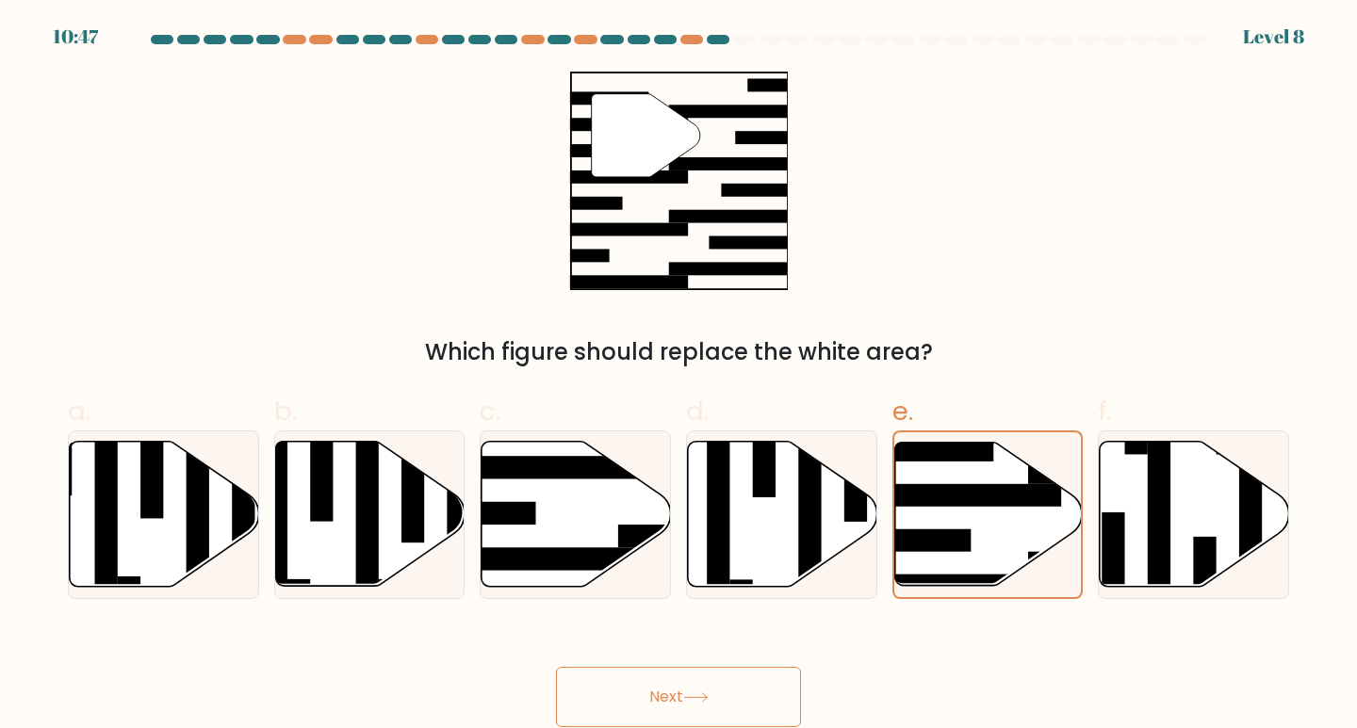
click at [667, 704] on button "Next" at bounding box center [678, 697] width 245 height 60
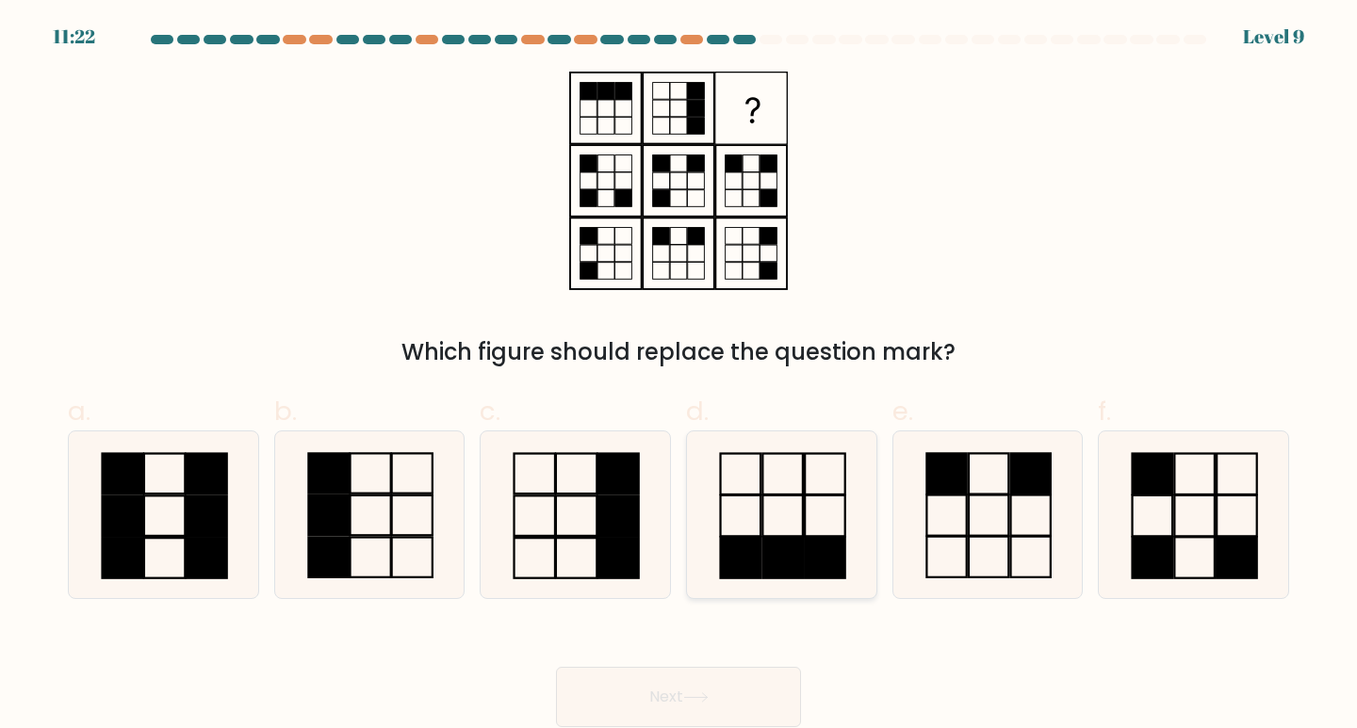
click at [818, 559] on rect at bounding box center [825, 557] width 40 height 41
click at [679, 377] on input "d." at bounding box center [678, 371] width 1 height 12
radio input "true"
click at [712, 691] on button "Next" at bounding box center [678, 697] width 245 height 60
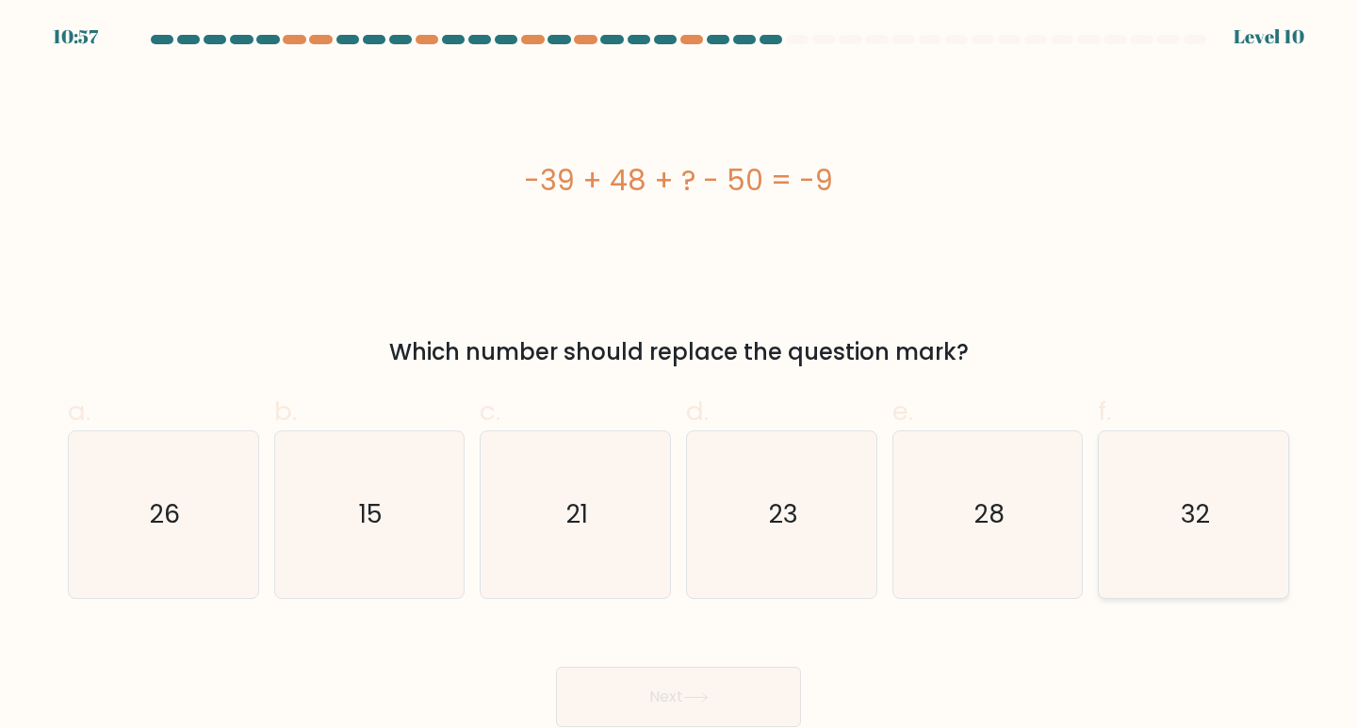
click at [1167, 488] on icon "32" at bounding box center [1193, 515] width 167 height 167
click at [679, 377] on input "f. 32" at bounding box center [678, 371] width 1 height 12
radio input "true"
click at [758, 692] on button "Next" at bounding box center [678, 697] width 245 height 60
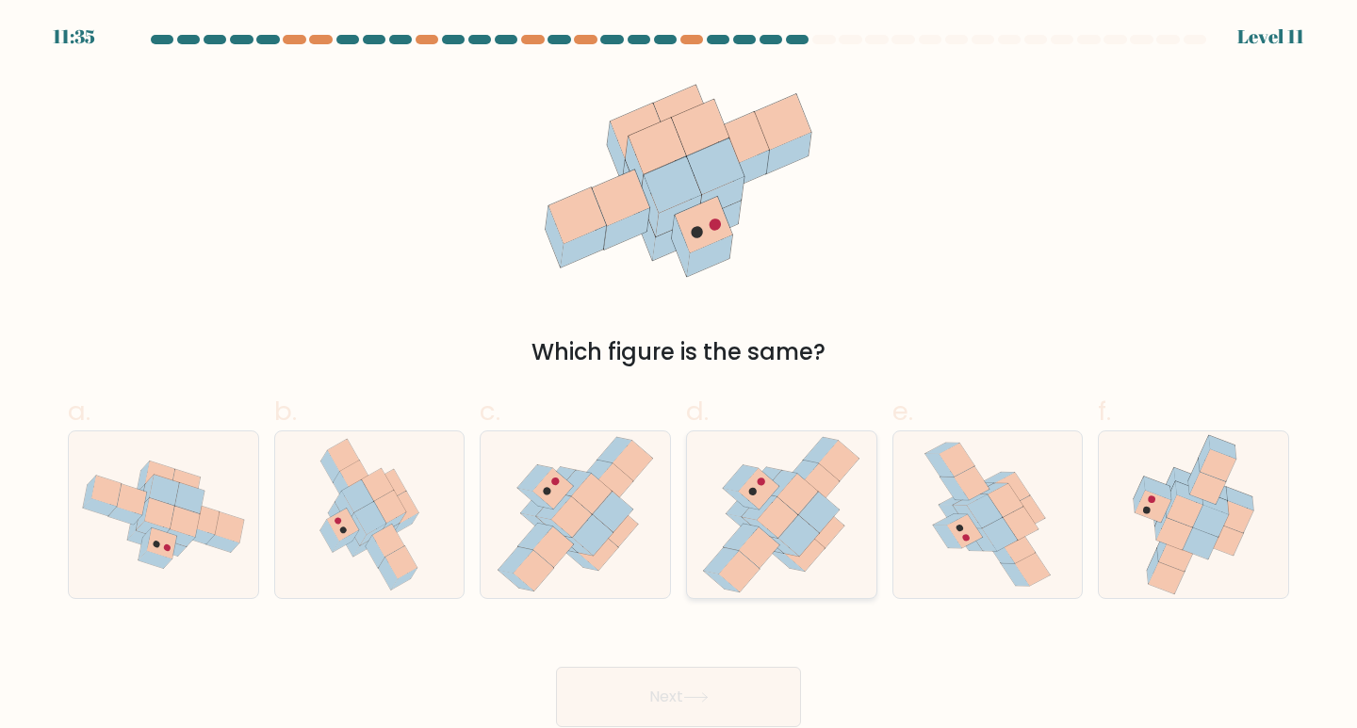
click at [811, 521] on icon at bounding box center [819, 512] width 41 height 41
click at [679, 377] on input "d." at bounding box center [678, 371] width 1 height 12
radio input "true"
click at [766, 682] on button "Next" at bounding box center [678, 697] width 245 height 60
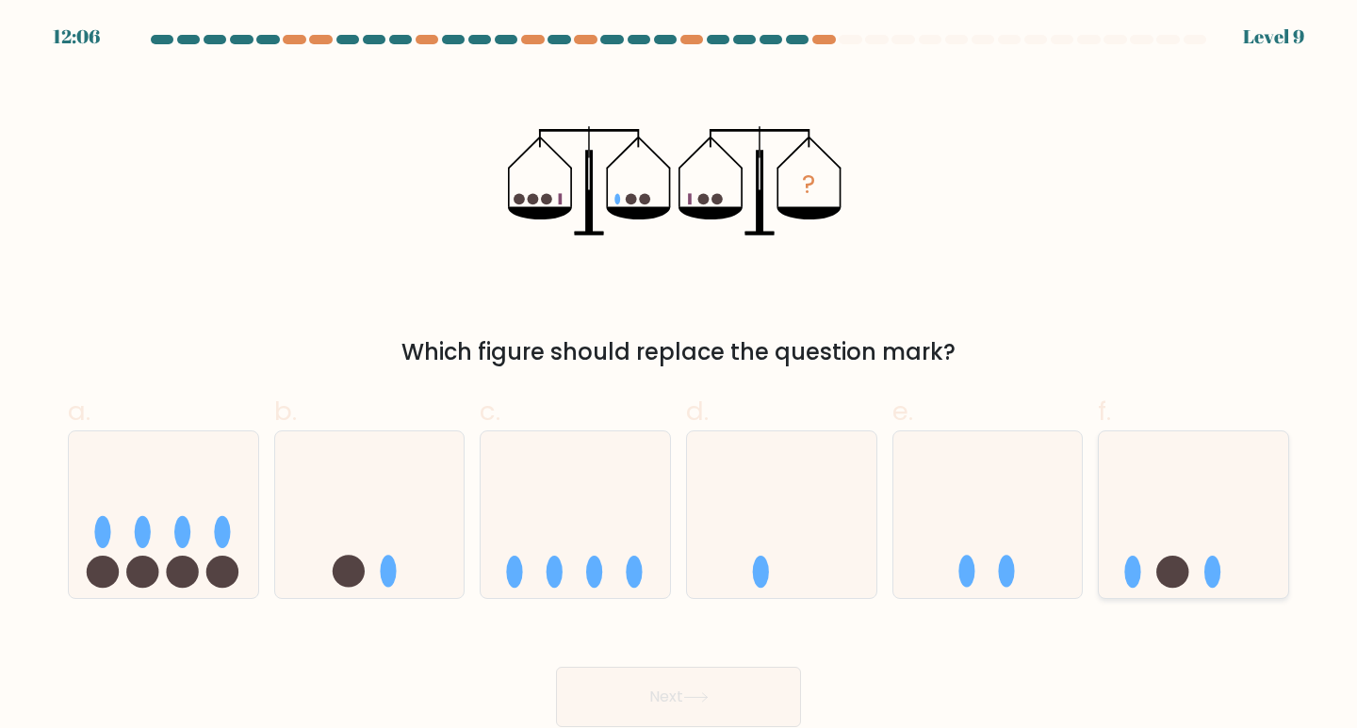
click at [1193, 551] on icon at bounding box center [1193, 514] width 189 height 156
click at [679, 377] on input "f." at bounding box center [678, 371] width 1 height 12
radio input "true"
click at [397, 555] on icon at bounding box center [369, 514] width 189 height 156
click at [678, 377] on input "b." at bounding box center [678, 371] width 1 height 12
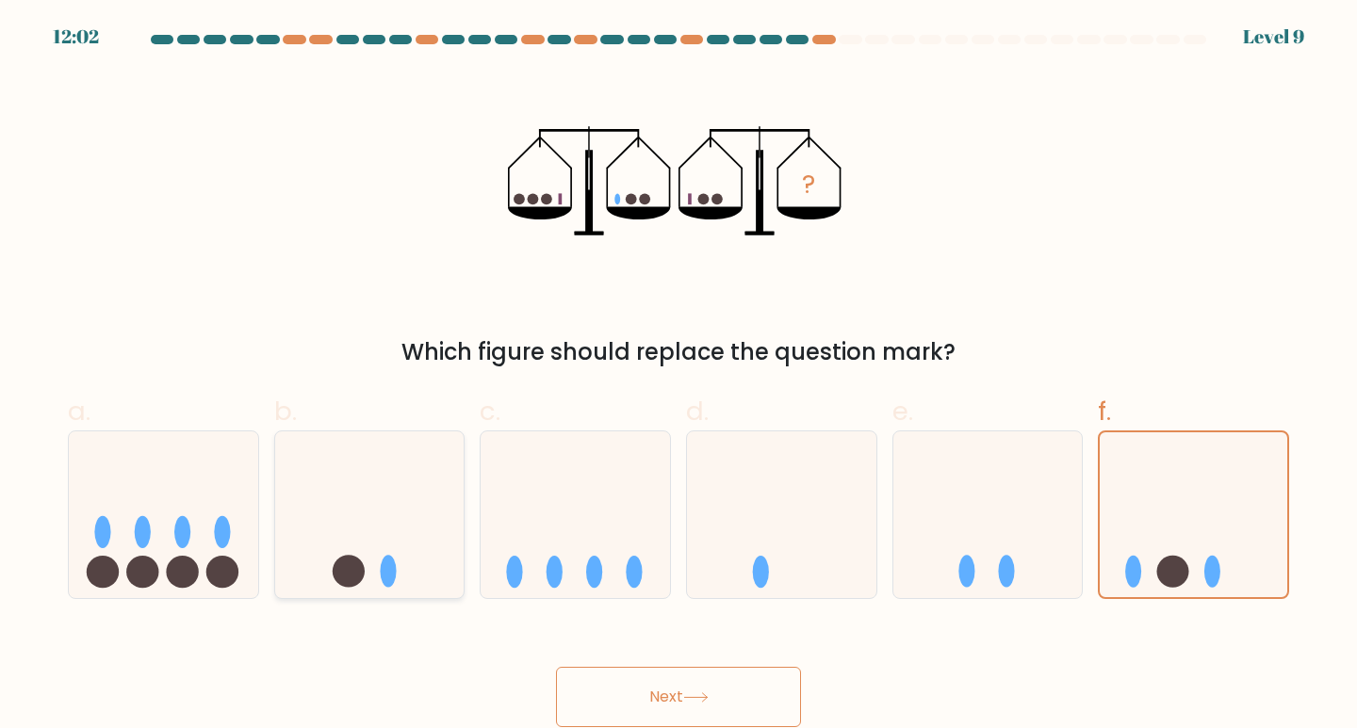
radio input "true"
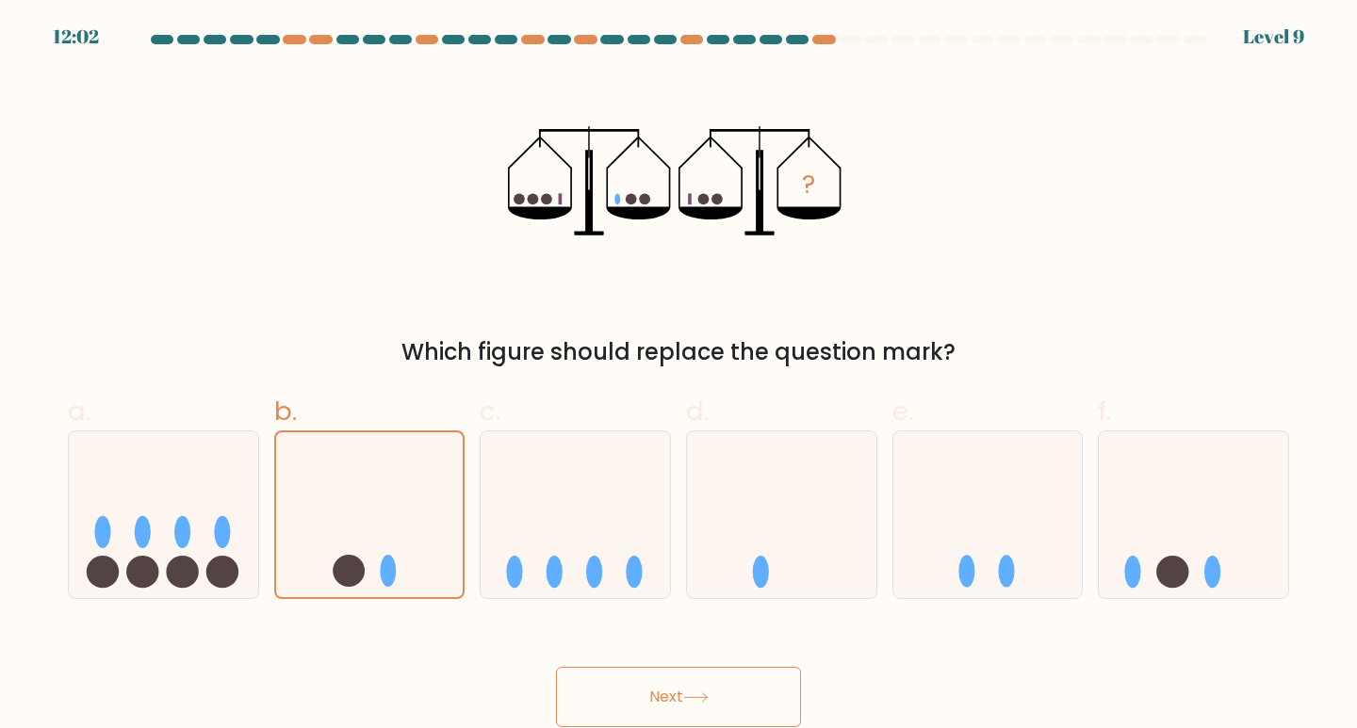
click at [686, 676] on button "Next" at bounding box center [678, 697] width 245 height 60
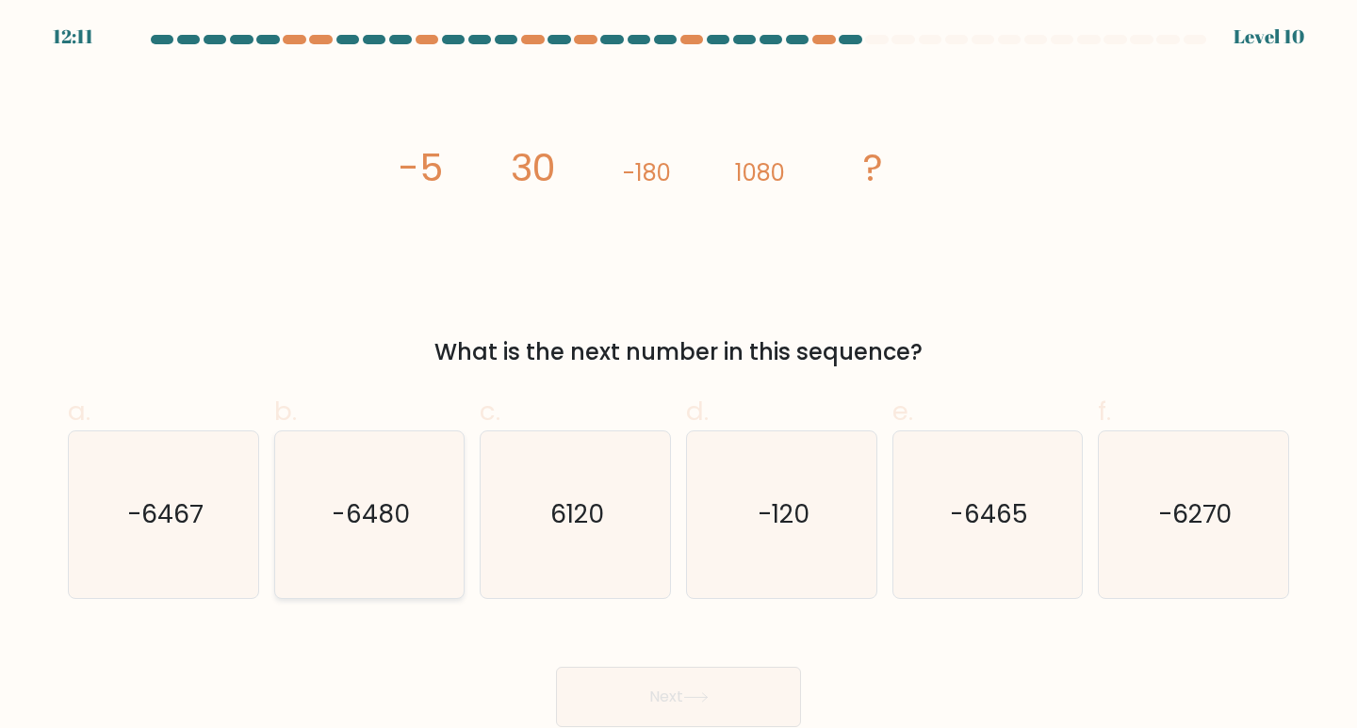
click at [427, 546] on icon "-6480" at bounding box center [369, 515] width 167 height 167
click at [678, 377] on input "b. -6480" at bounding box center [678, 371] width 1 height 12
radio input "true"
click at [717, 700] on button "Next" at bounding box center [678, 697] width 245 height 60
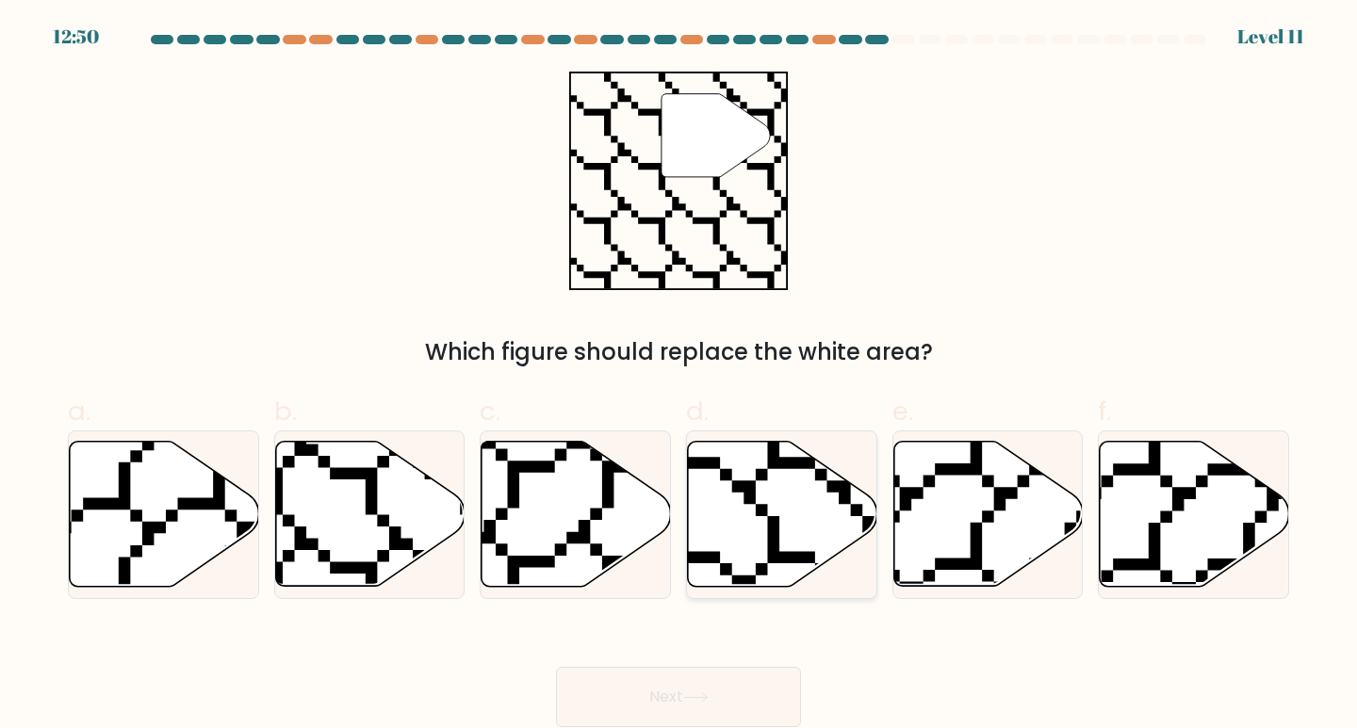
click at [757, 493] on icon at bounding box center [782, 514] width 189 height 145
click at [679, 377] on input "d." at bounding box center [678, 371] width 1 height 12
radio input "true"
click at [588, 698] on button "Next" at bounding box center [678, 697] width 245 height 60
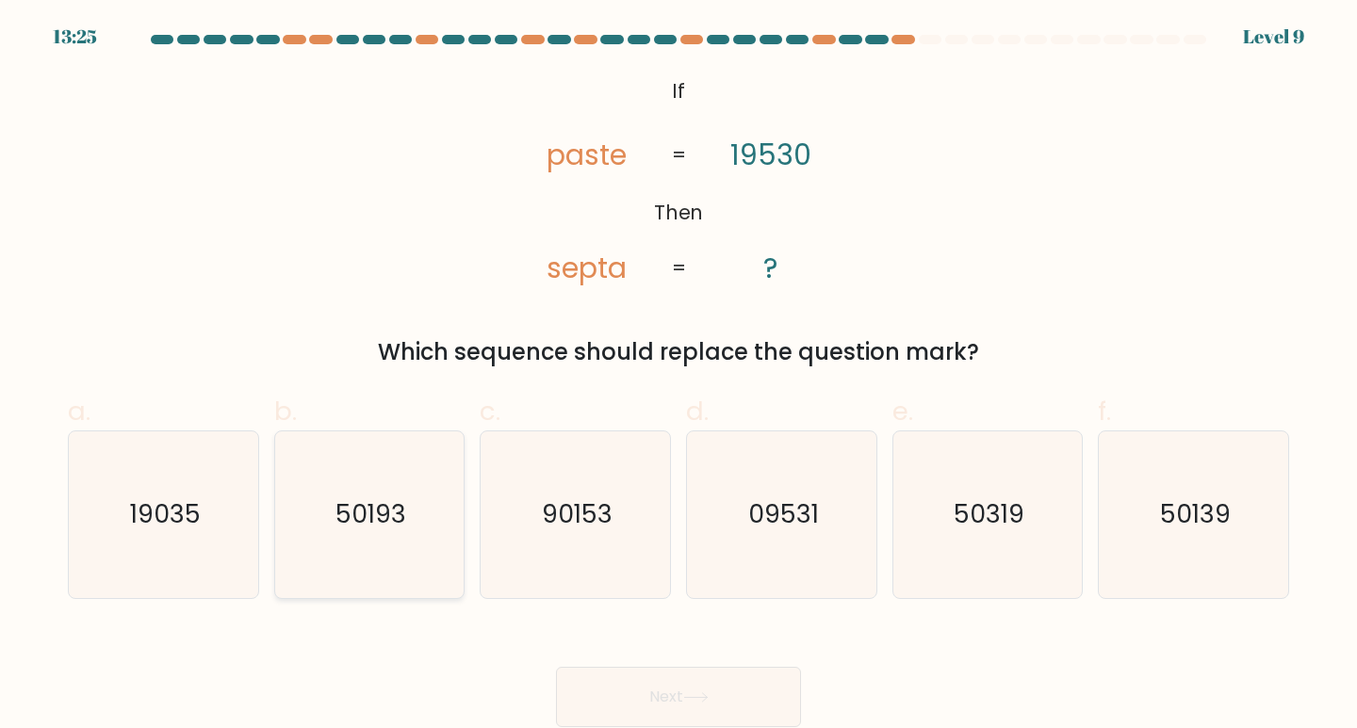
click at [359, 554] on icon "50193" at bounding box center [369, 515] width 167 height 167
click at [678, 377] on input "b. 50193" at bounding box center [678, 371] width 1 height 12
radio input "true"
click at [725, 706] on button "Next" at bounding box center [678, 697] width 245 height 60
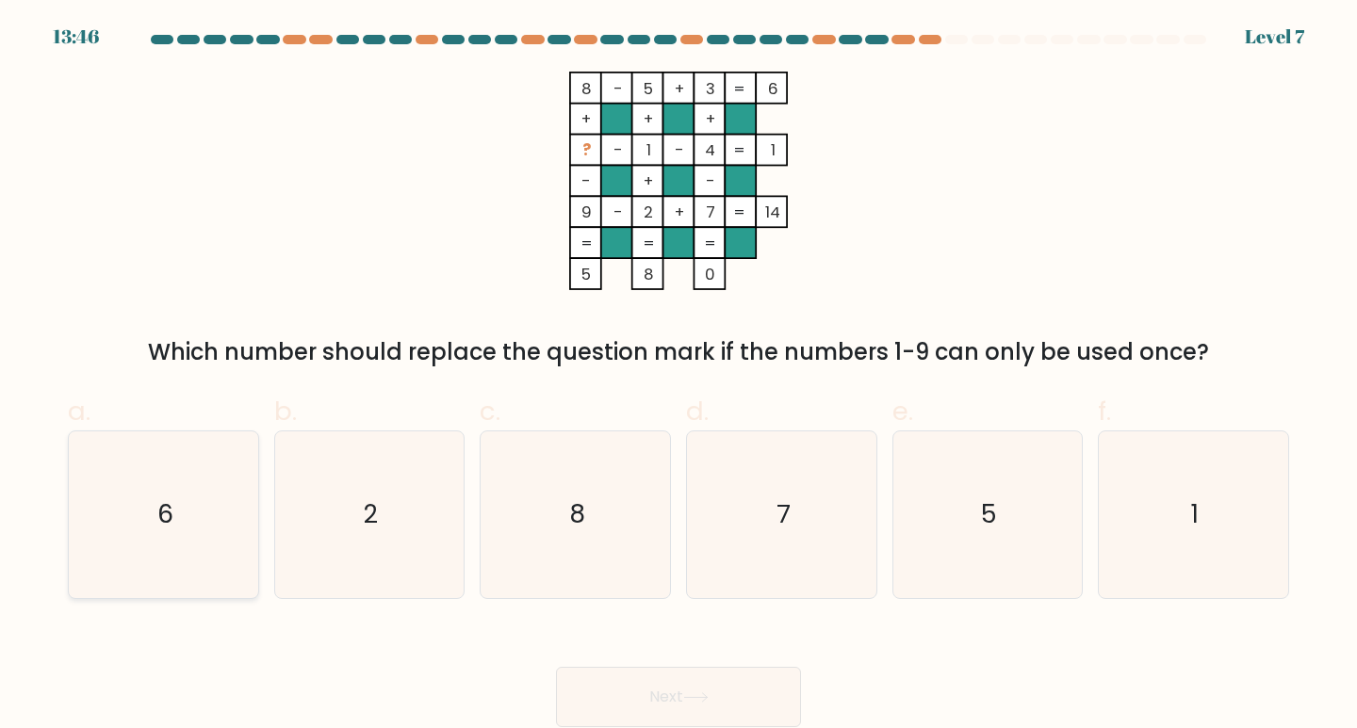
click at [205, 514] on icon "6" at bounding box center [163, 515] width 167 height 167
click at [678, 377] on input "a. 6" at bounding box center [678, 371] width 1 height 12
radio input "true"
click at [729, 686] on button "Next" at bounding box center [678, 697] width 245 height 60
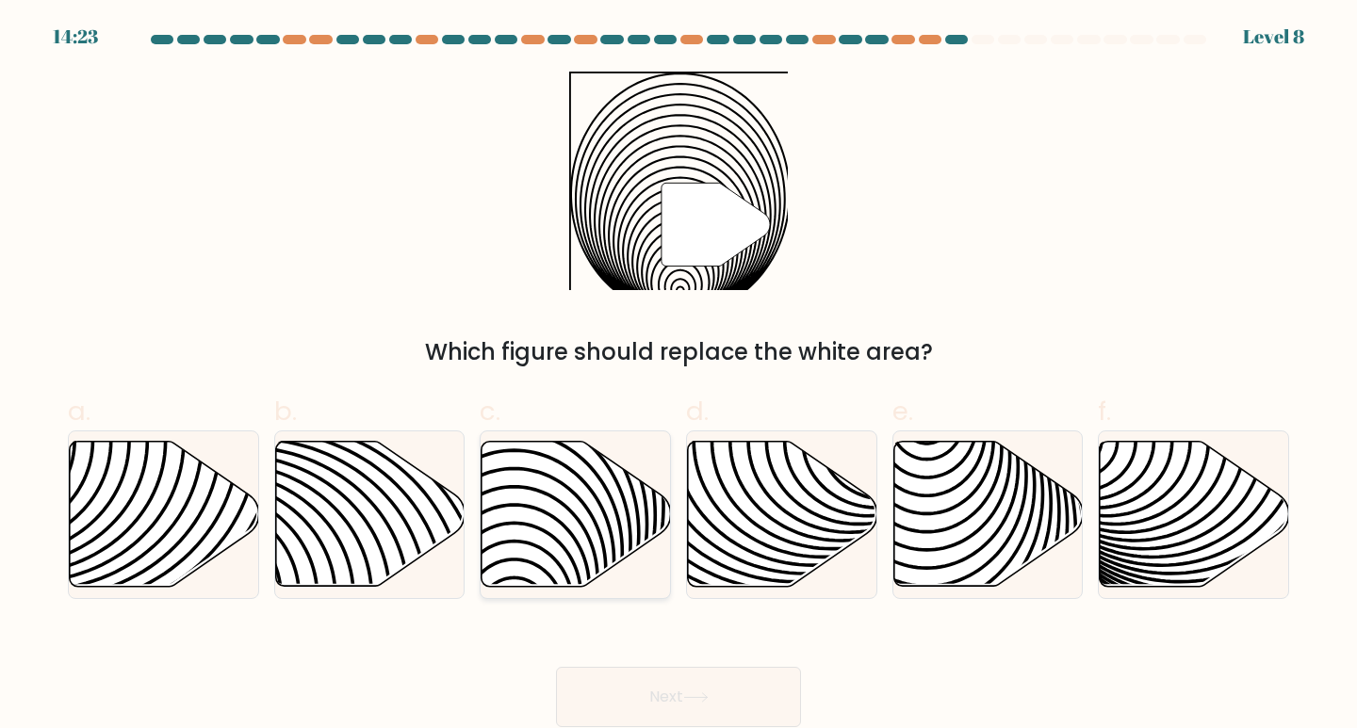
click at [570, 518] on icon at bounding box center [575, 514] width 189 height 145
click at [678, 377] on input "c." at bounding box center [678, 371] width 1 height 12
radio input "true"
click at [740, 703] on button "Next" at bounding box center [678, 697] width 245 height 60
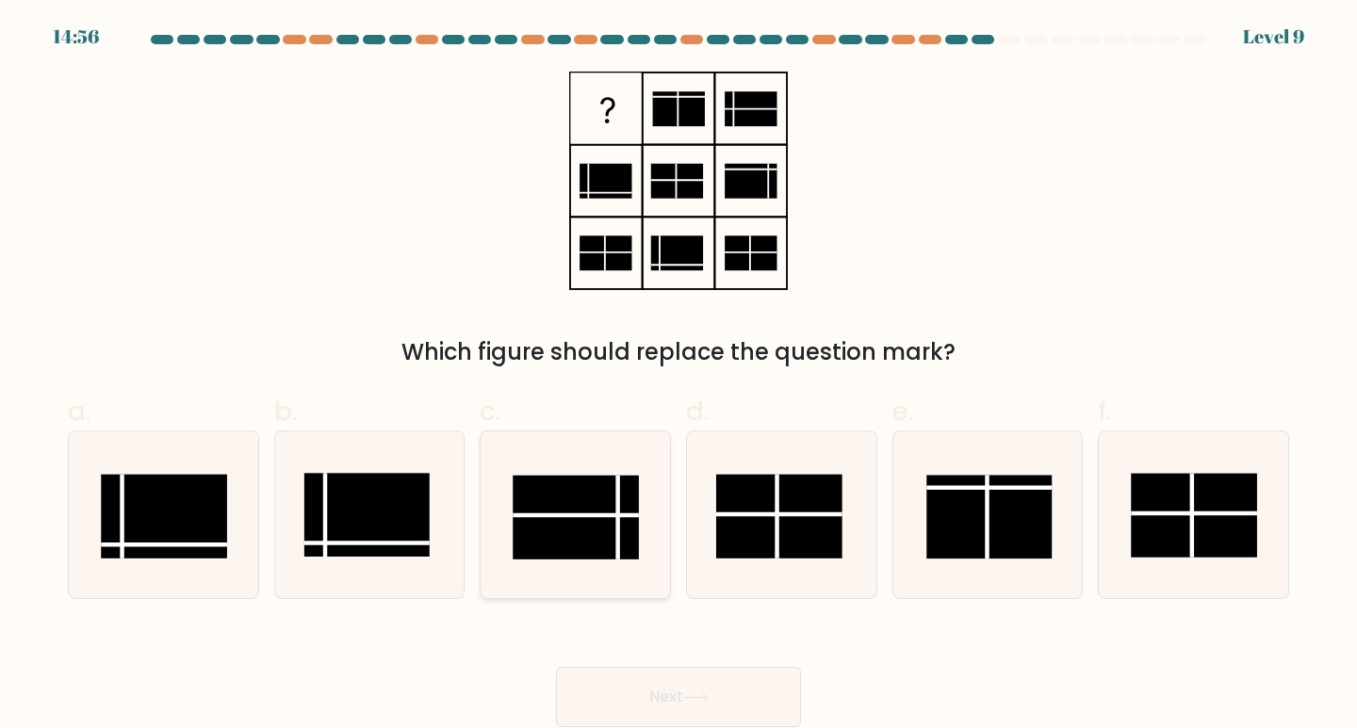
click at [611, 531] on rect at bounding box center [575, 518] width 125 height 84
click at [678, 377] on input "c." at bounding box center [678, 371] width 1 height 12
radio input "true"
click at [762, 678] on button "Next" at bounding box center [678, 697] width 245 height 60
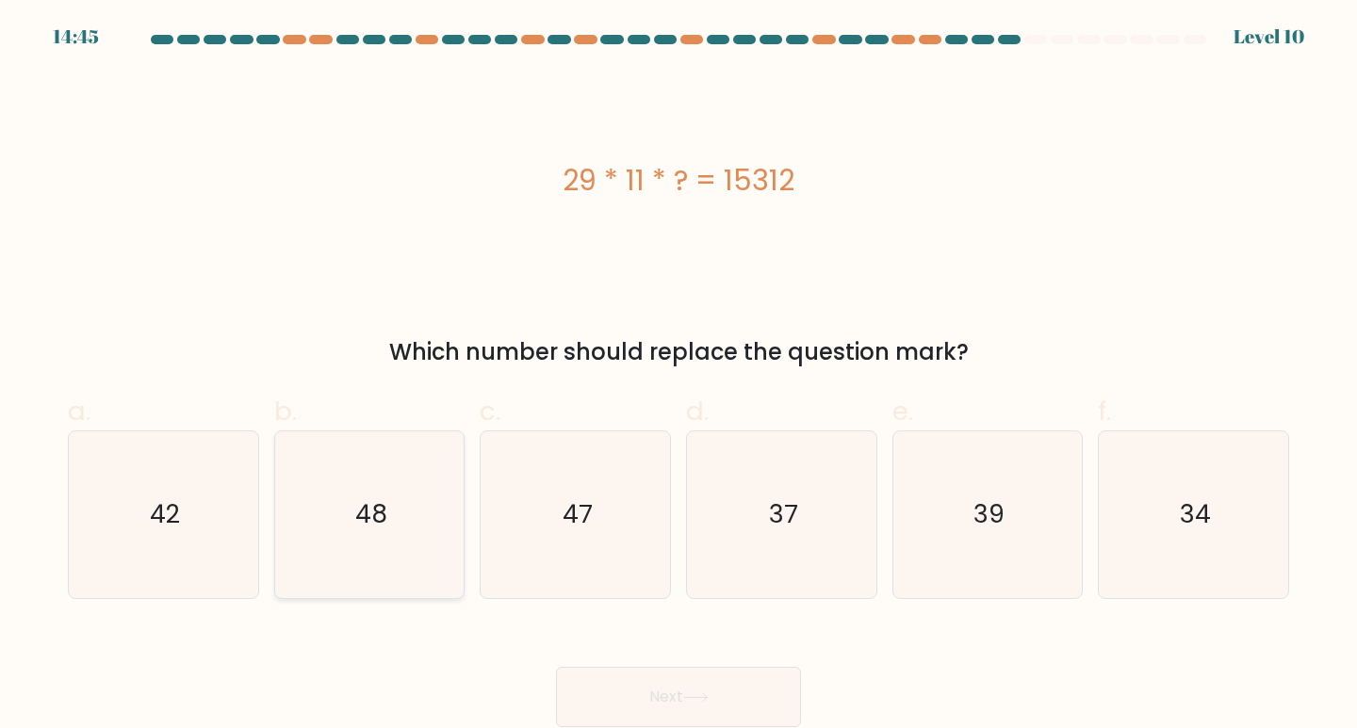
click at [405, 552] on icon "48" at bounding box center [369, 515] width 167 height 167
click at [678, 377] on input "b. 48" at bounding box center [678, 371] width 1 height 12
radio input "true"
click at [649, 675] on button "Next" at bounding box center [678, 697] width 245 height 60
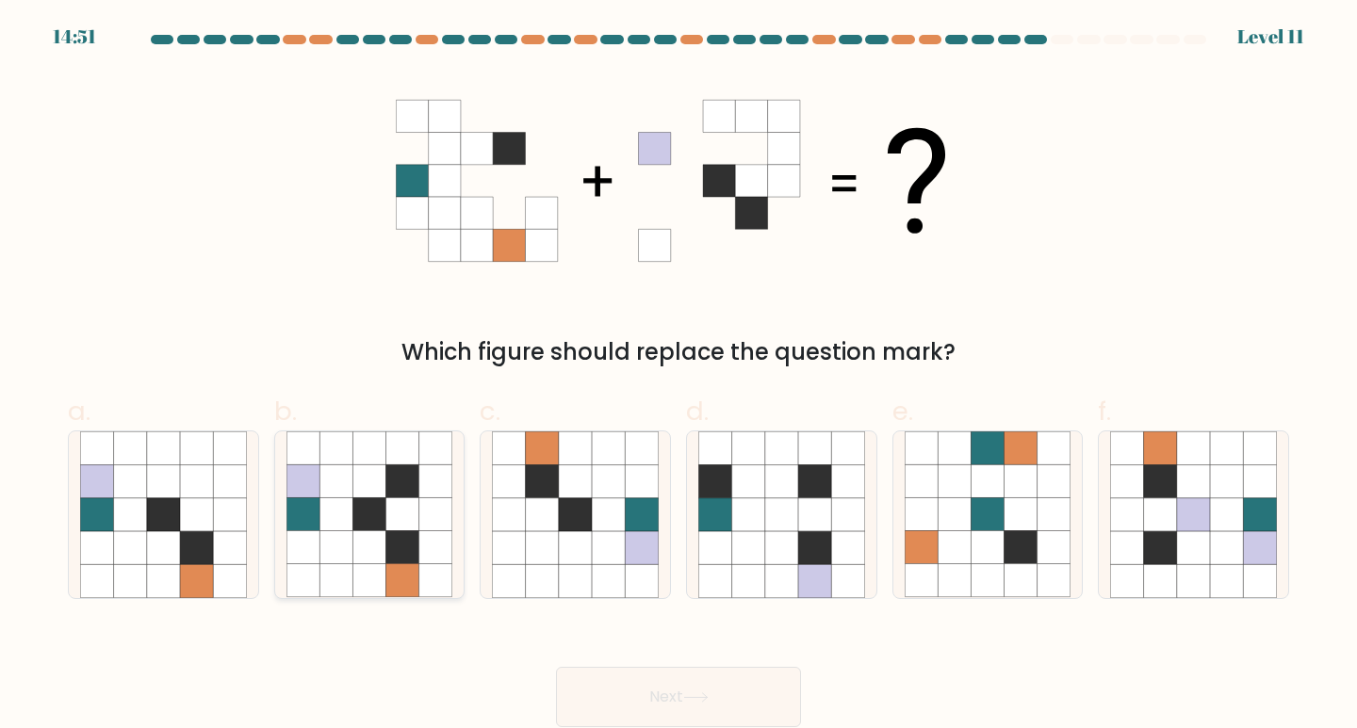
click at [354, 506] on icon at bounding box center [368, 514] width 33 height 33
click at [678, 377] on input "b." at bounding box center [678, 371] width 1 height 12
radio input "true"
click at [720, 693] on button "Next" at bounding box center [678, 697] width 245 height 60
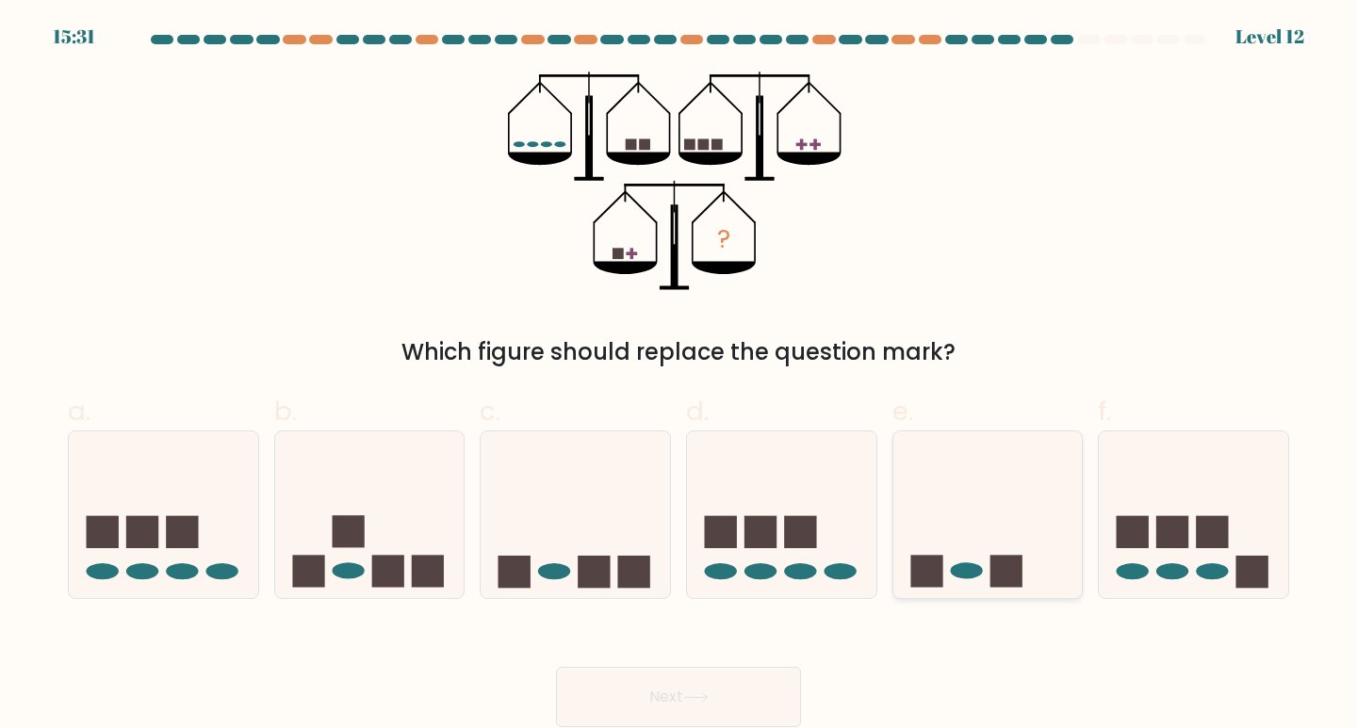
click at [924, 534] on icon at bounding box center [987, 514] width 189 height 156
click at [679, 377] on input "e." at bounding box center [678, 371] width 1 height 12
radio input "true"
click at [709, 696] on icon at bounding box center [695, 697] width 25 height 10
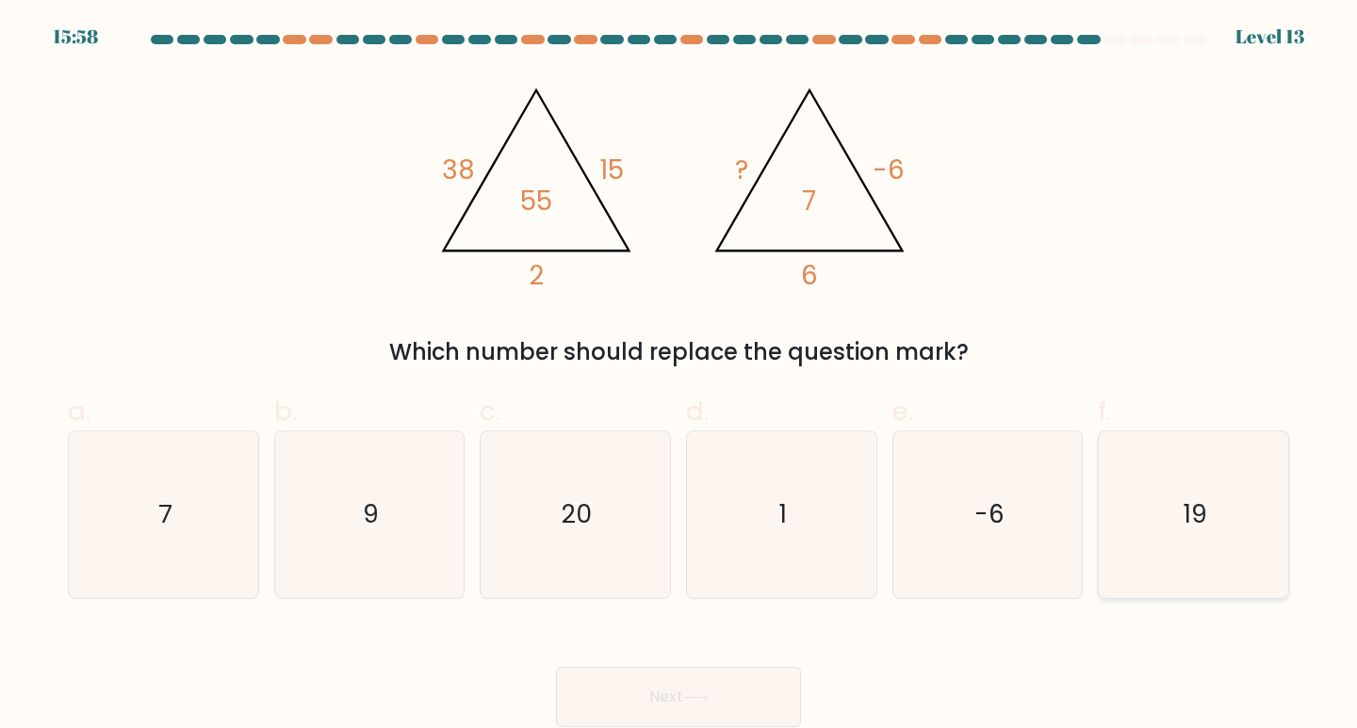
click at [1159, 538] on icon "19" at bounding box center [1193, 515] width 167 height 167
click at [679, 377] on input "f. 19" at bounding box center [678, 371] width 1 height 12
radio input "true"
click at [795, 707] on button "Next" at bounding box center [678, 697] width 245 height 60
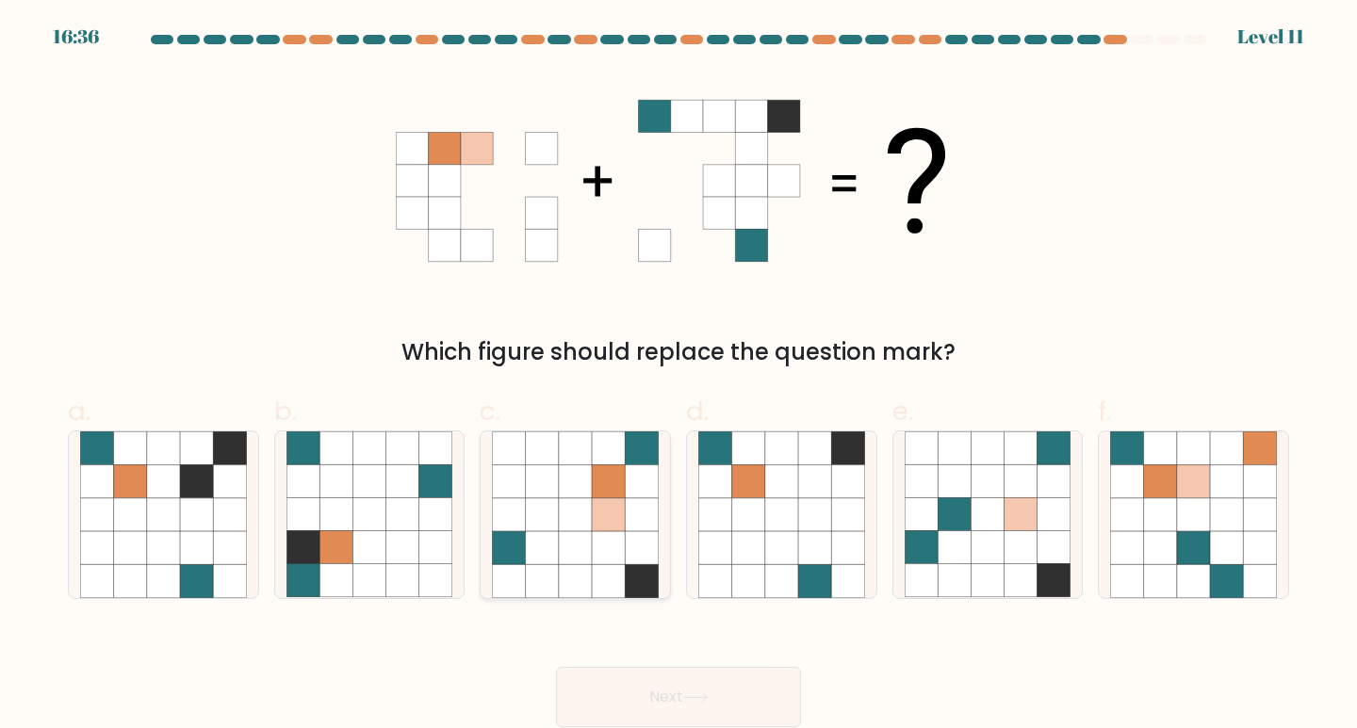
click at [629, 545] on icon at bounding box center [641, 547] width 33 height 33
click at [678, 377] on input "c." at bounding box center [678, 371] width 1 height 12
radio input "true"
click at [693, 697] on icon at bounding box center [695, 697] width 23 height 8
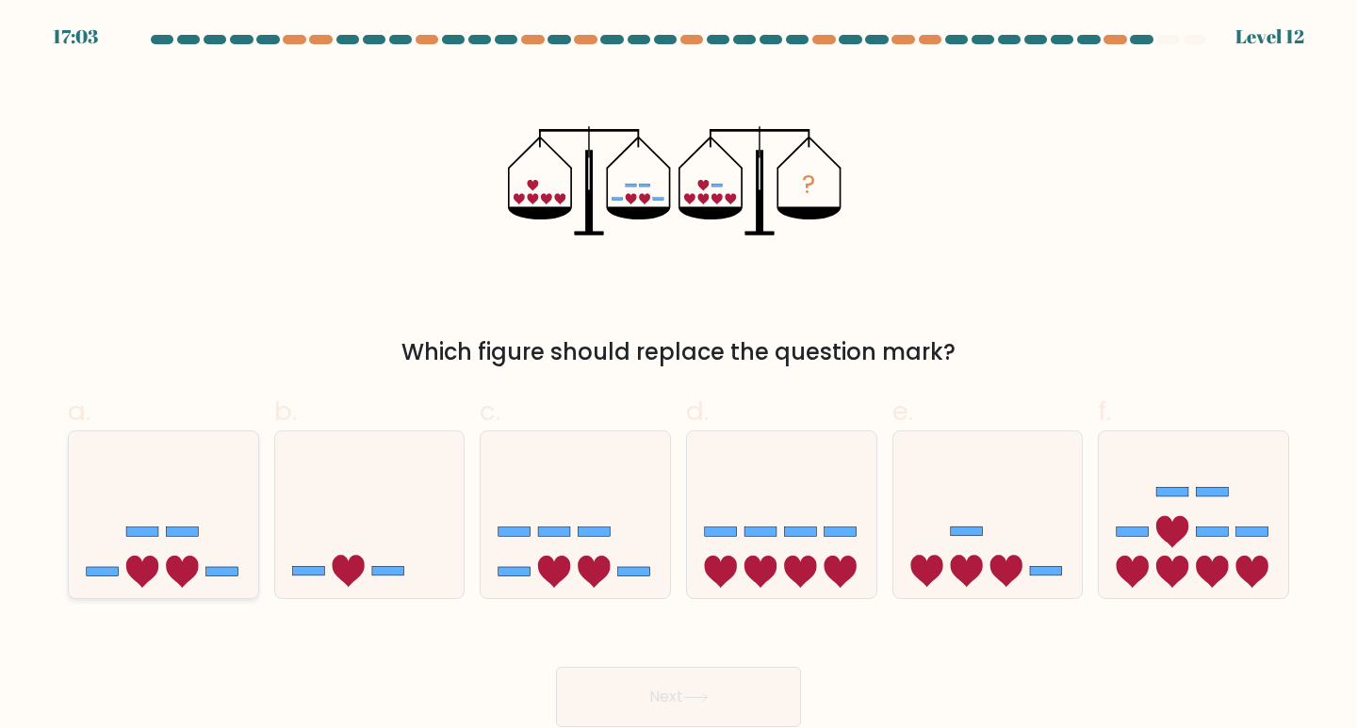
click at [131, 535] on rect at bounding box center [142, 532] width 32 height 9
click at [678, 377] on input "a." at bounding box center [678, 371] width 1 height 12
radio input "true"
click at [568, 575] on icon at bounding box center [575, 514] width 189 height 156
click at [678, 377] on input "c." at bounding box center [678, 371] width 1 height 12
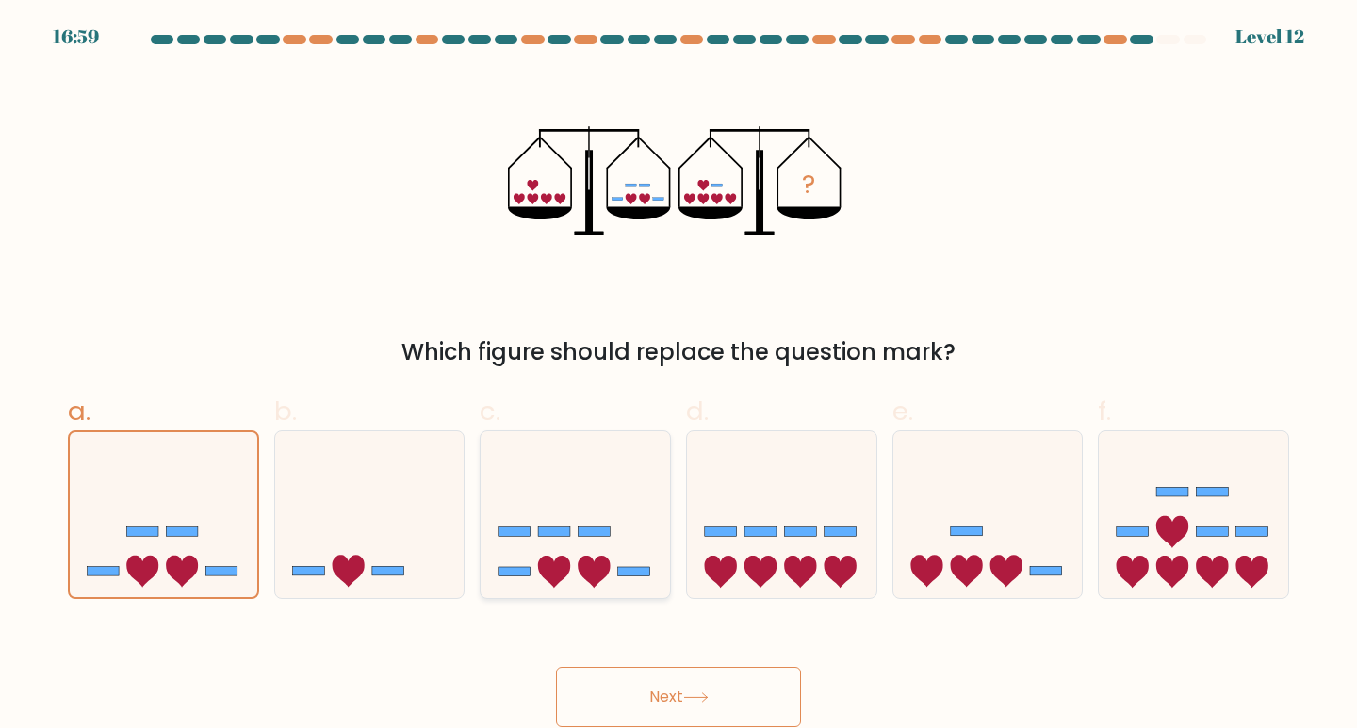
radio input "true"
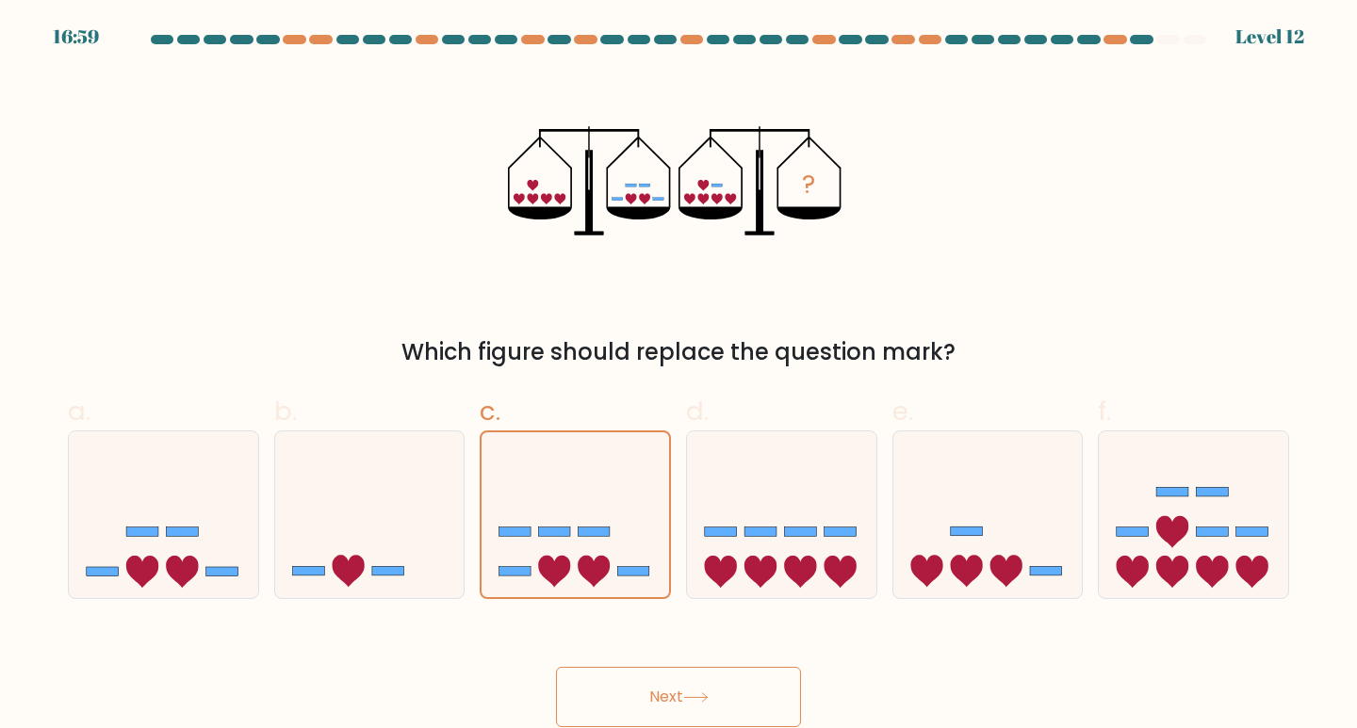
click at [719, 700] on button "Next" at bounding box center [678, 697] width 245 height 60
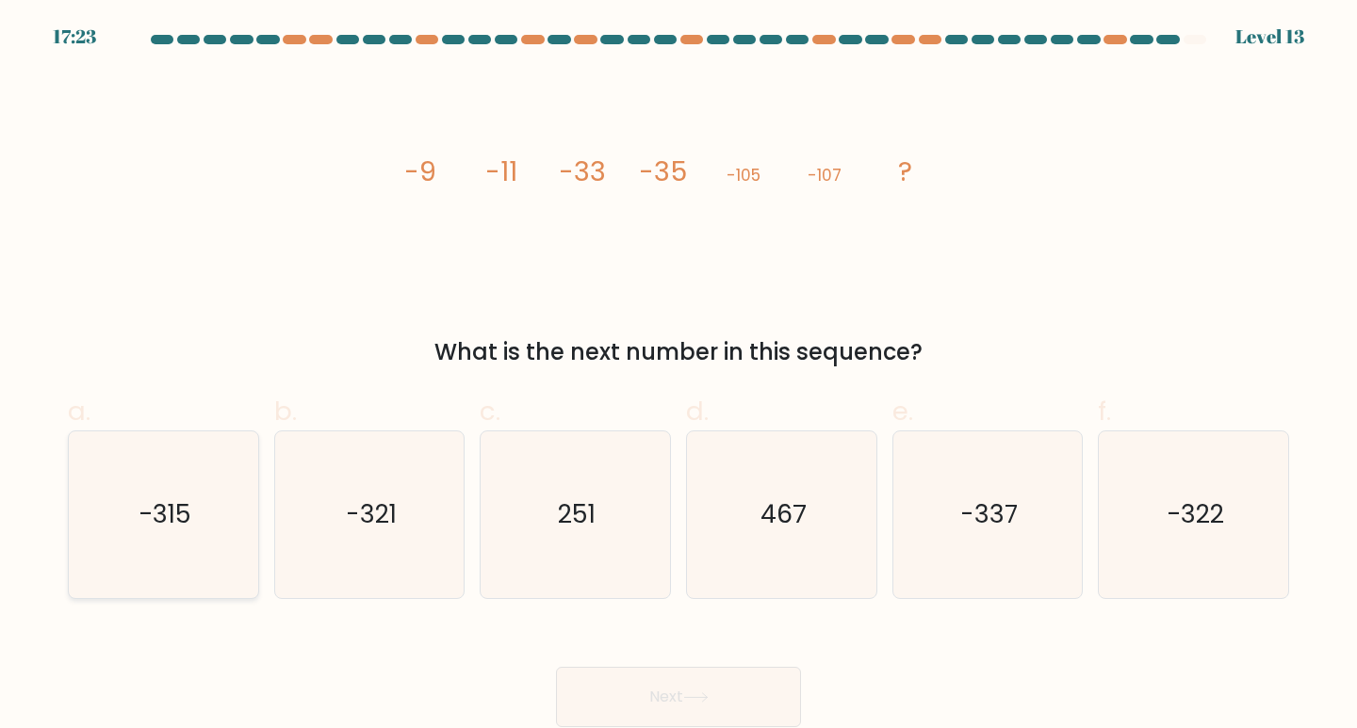
click at [228, 575] on icon "-315" at bounding box center [163, 515] width 167 height 167
click at [678, 377] on input "a. -315" at bounding box center [678, 371] width 1 height 12
radio input "true"
click at [725, 702] on button "Next" at bounding box center [678, 697] width 245 height 60
